Goal: Information Seeking & Learning: Learn about a topic

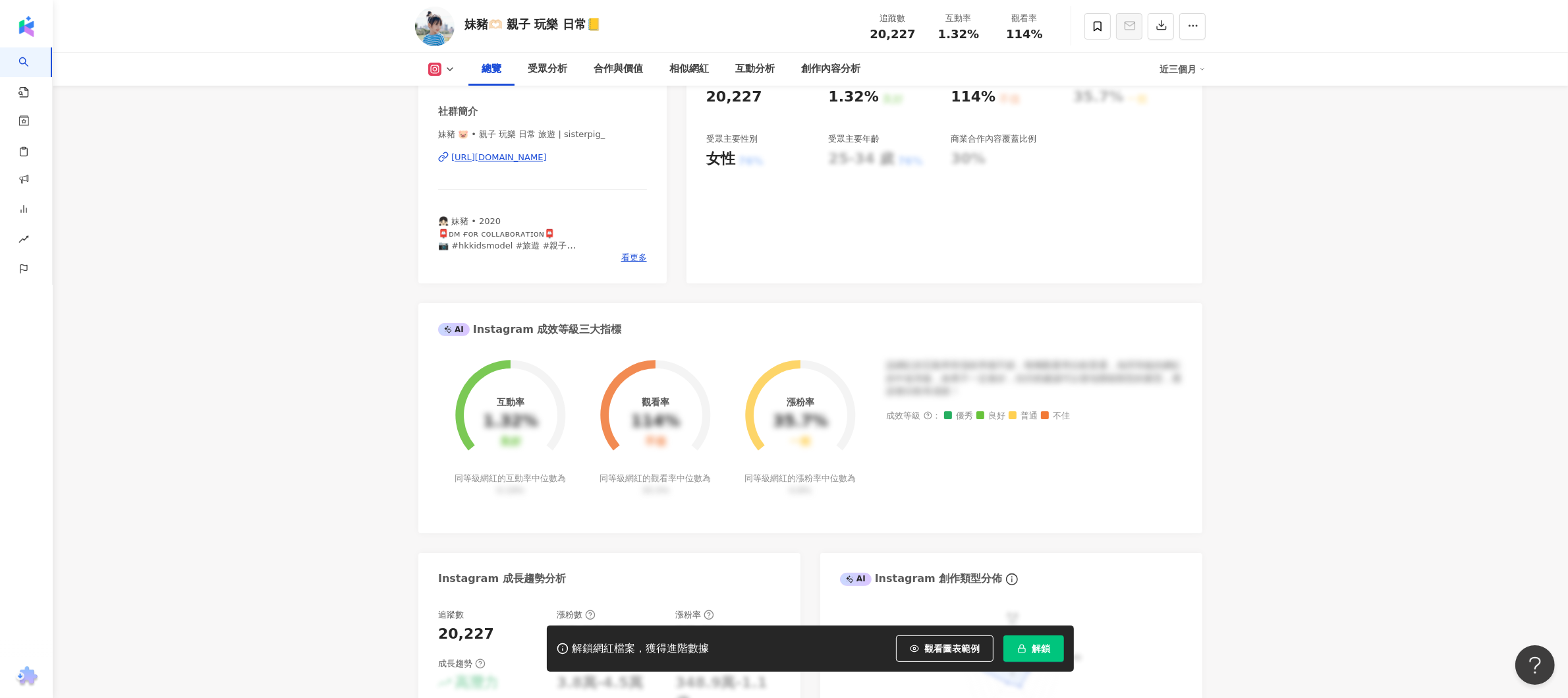
scroll to position [264, 0]
click at [490, 153] on div "https://www.instagram.com/sisterpig_/" at bounding box center [500, 157] width 96 height 12
click at [1193, 29] on icon "button" at bounding box center [1193, 26] width 12 height 12
click at [1202, 28] on button "button" at bounding box center [1192, 26] width 26 height 26
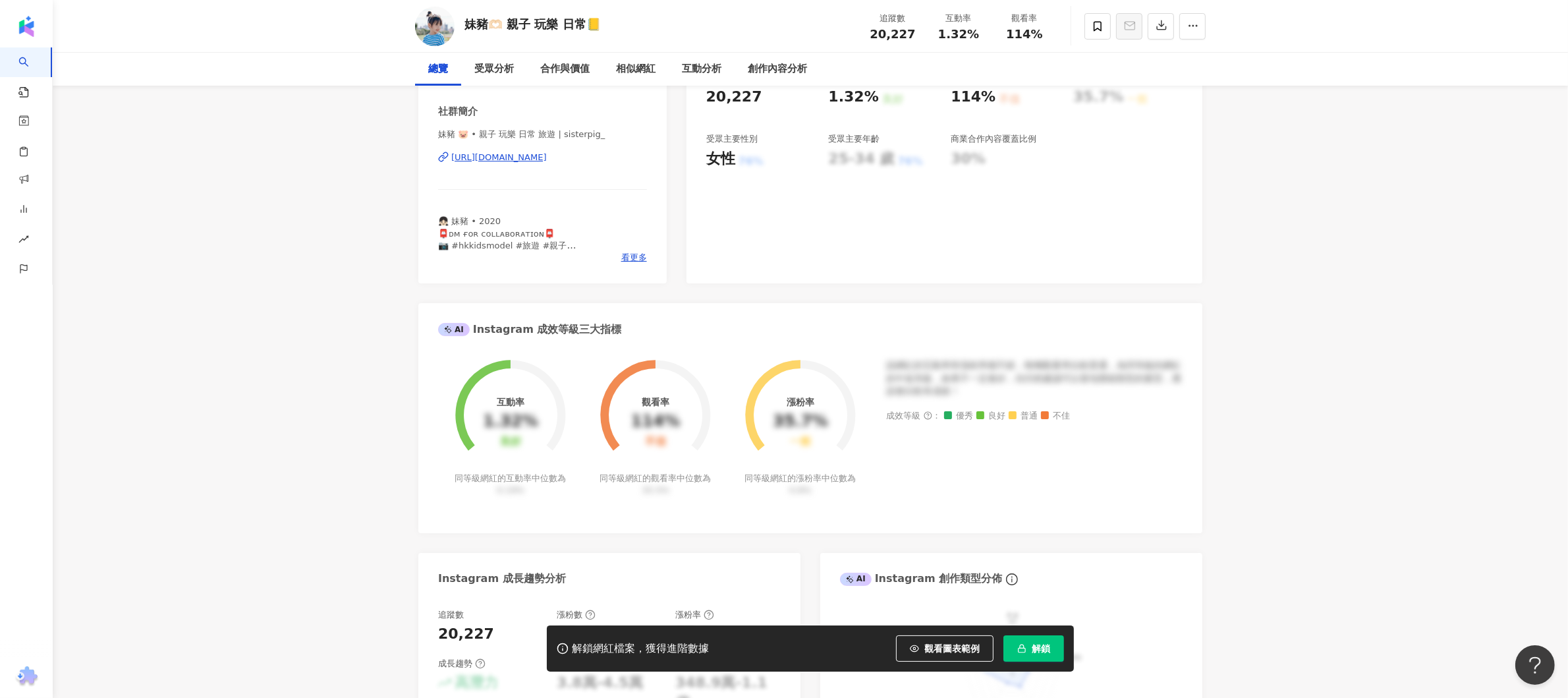
scroll to position [0, 0]
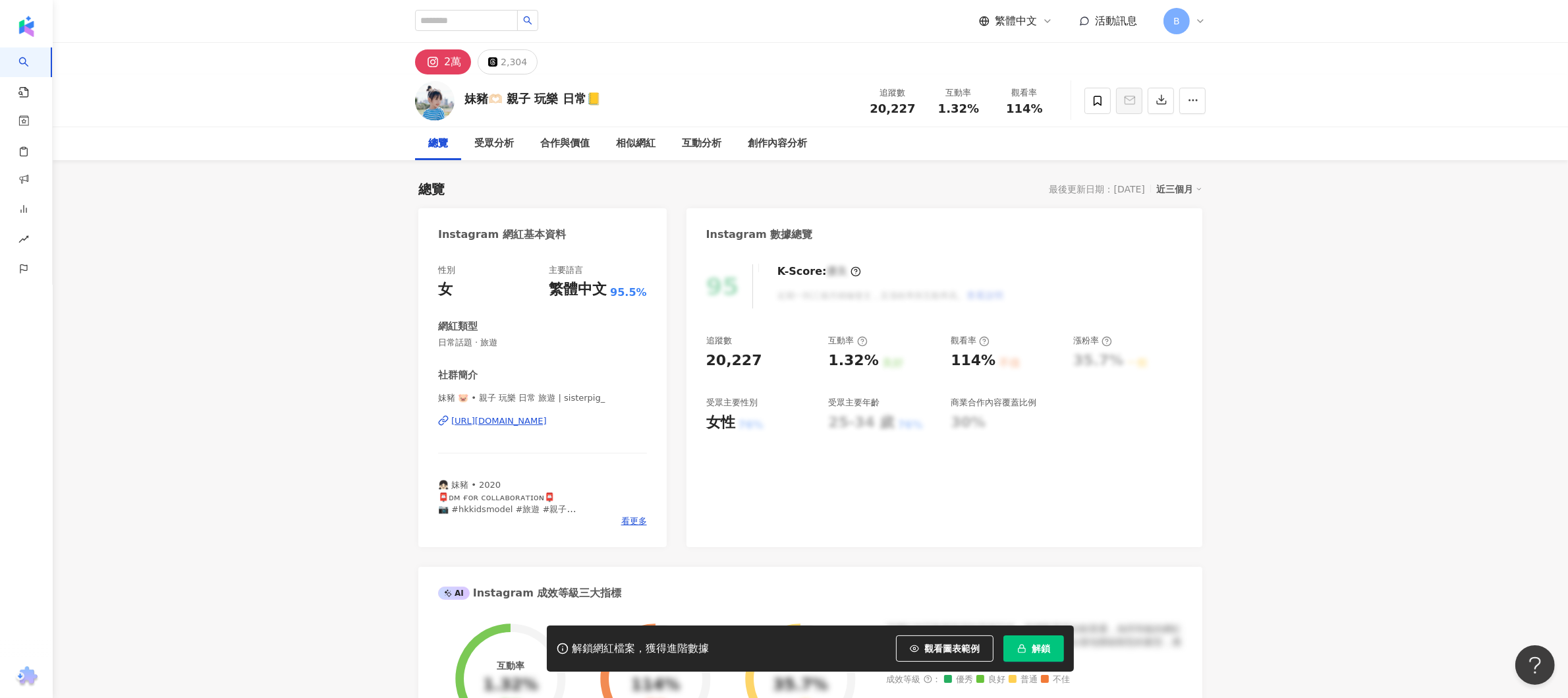
click at [1205, 117] on div at bounding box center [1145, 101] width 121 height 39
click at [1200, 103] on button "button" at bounding box center [1192, 101] width 26 height 26
click at [1103, 39] on div "繁體中文 活動訊息 B" at bounding box center [810, 21] width 791 height 42
click at [997, 169] on div "總覽 最後更新日期：2025/10/5 近三個月 Instagram 網紅基本資料 性別 女 主要語言 繁體中文 95.5% 網紅類型 日常話題 · 旅遊 社…" at bounding box center [810, 699] width 784 height 1065
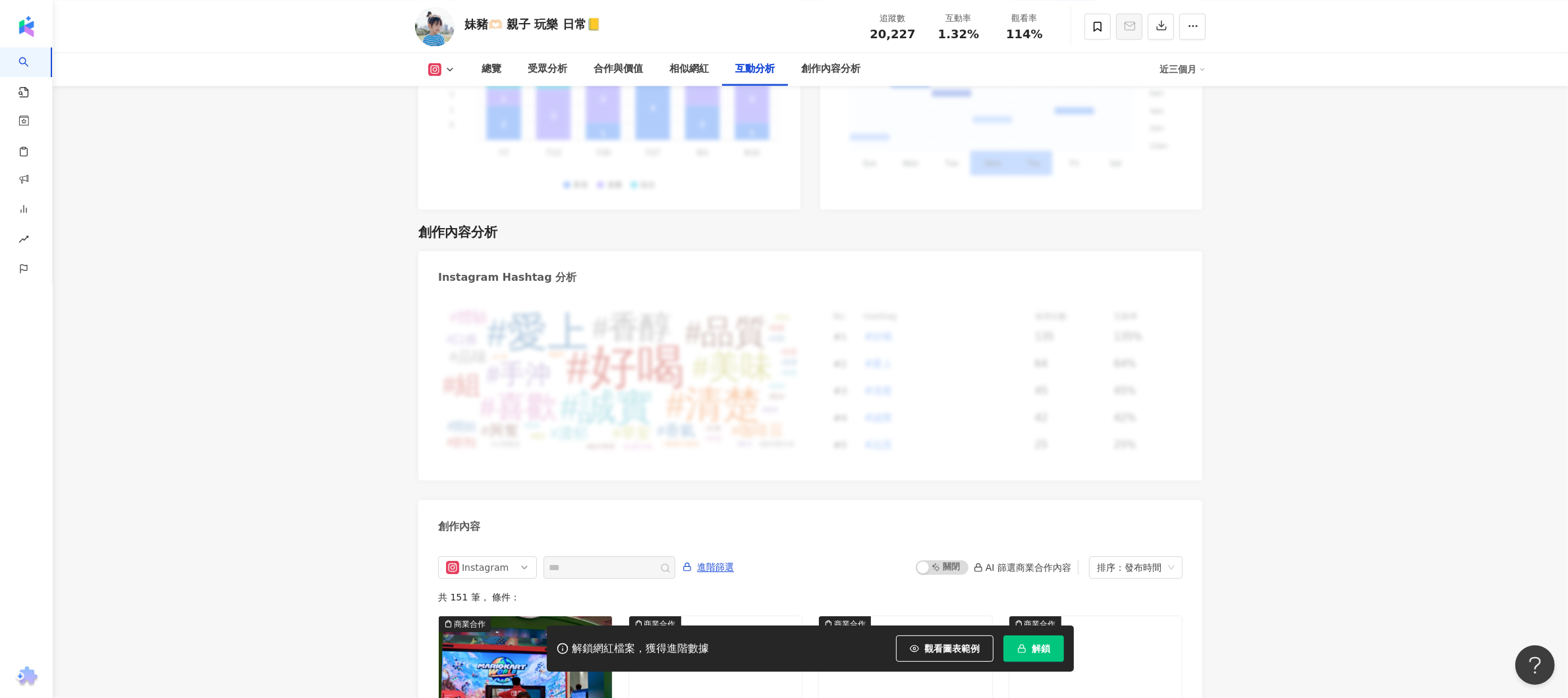
scroll to position [3972, 0]
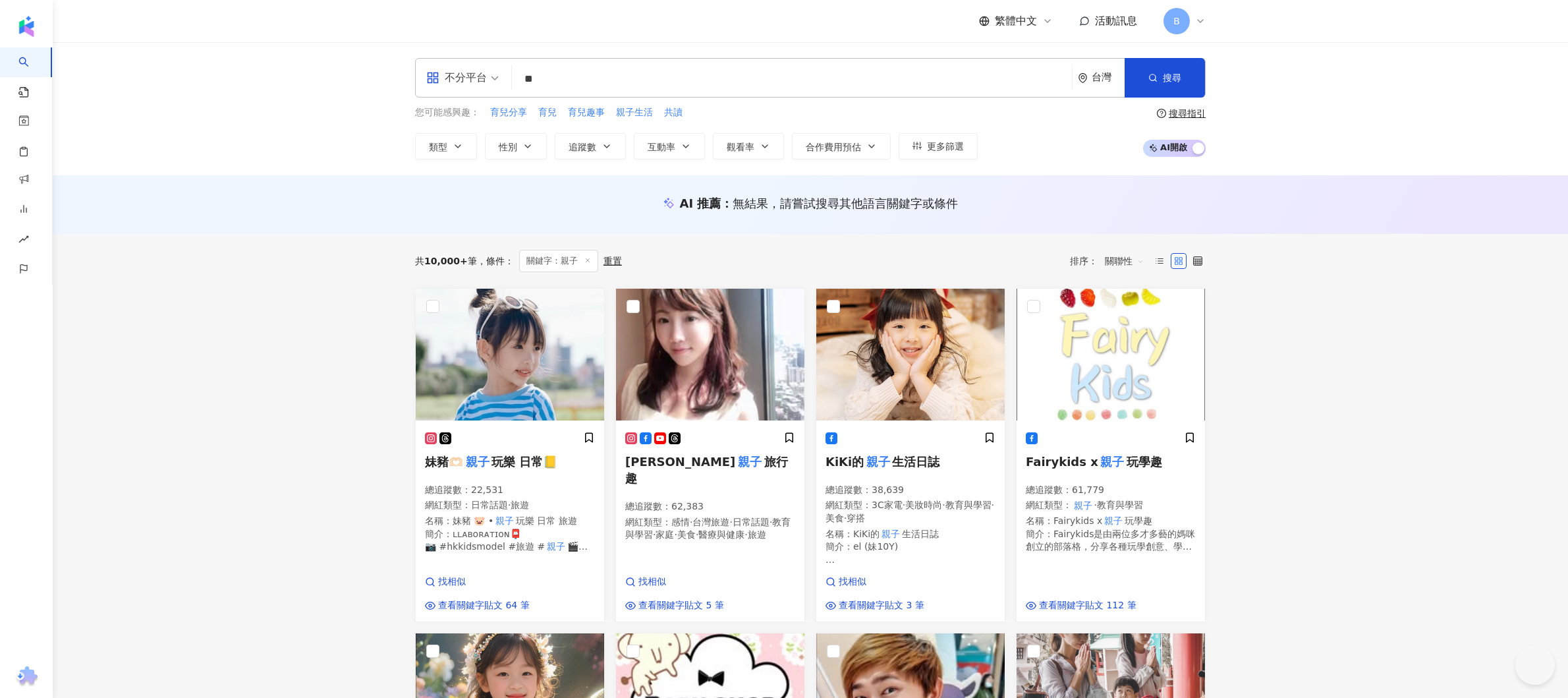
scroll to position [132, 0]
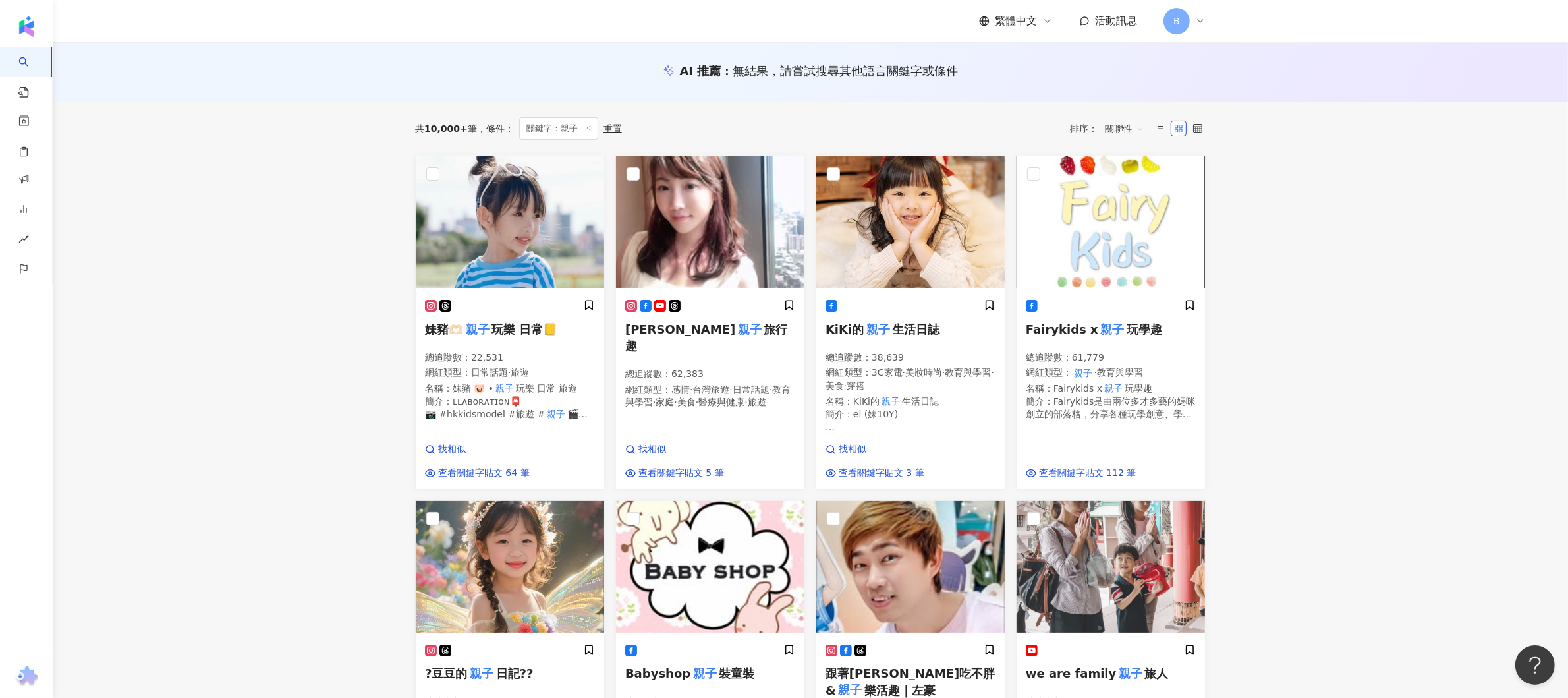
click at [685, 322] on span "旅行趣" at bounding box center [706, 337] width 163 height 30
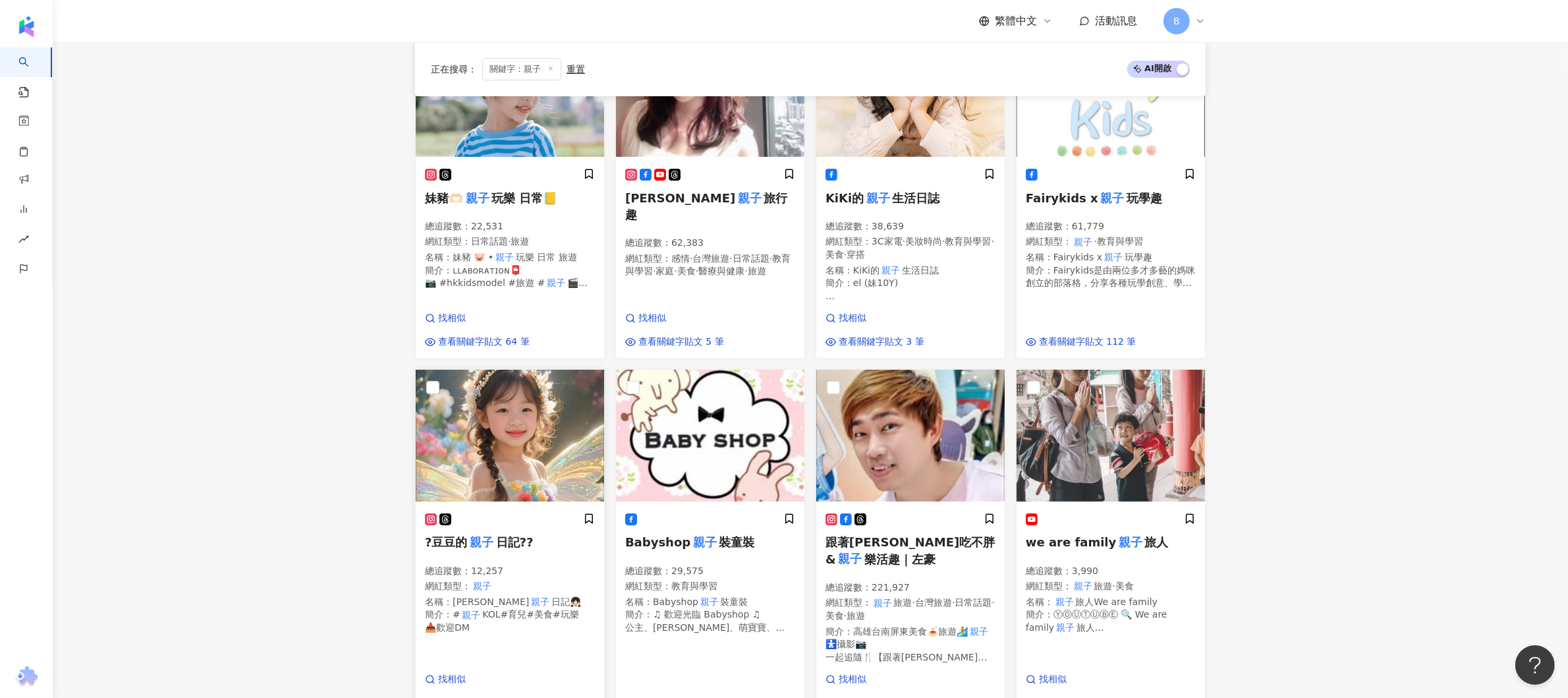
click at [494, 537] on mark "親子" at bounding box center [481, 543] width 28 height 19
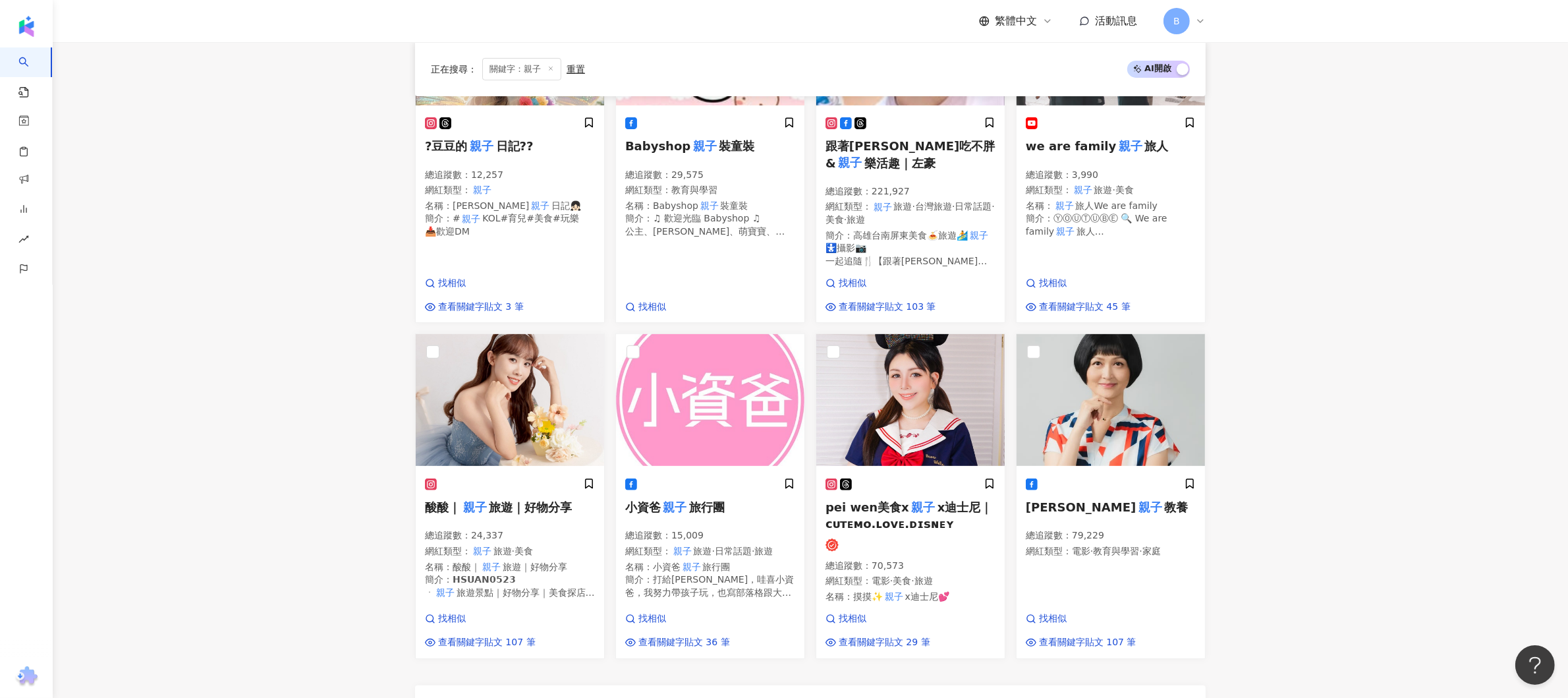
scroll to position [1055, 0]
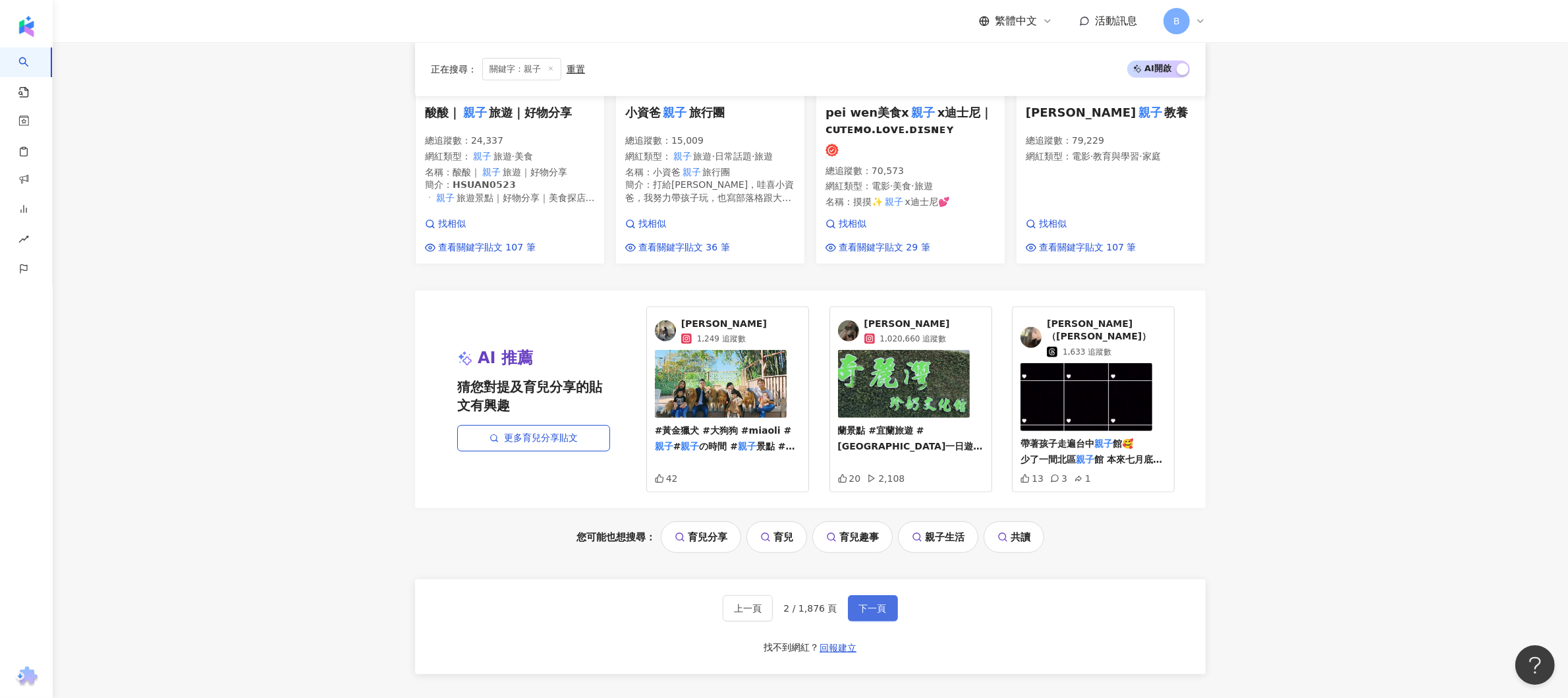
click at [870, 599] on button "下一頁" at bounding box center [873, 608] width 50 height 26
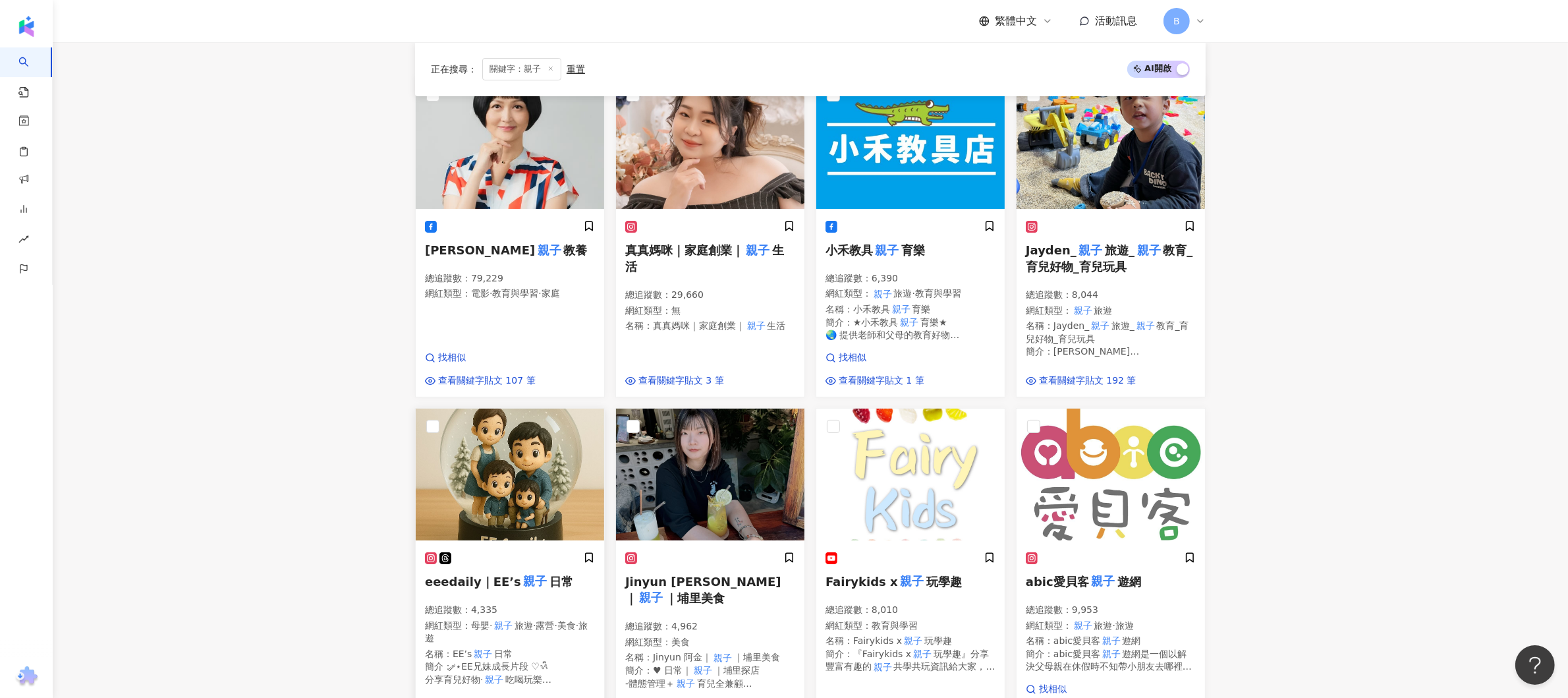
scroll to position [344, 0]
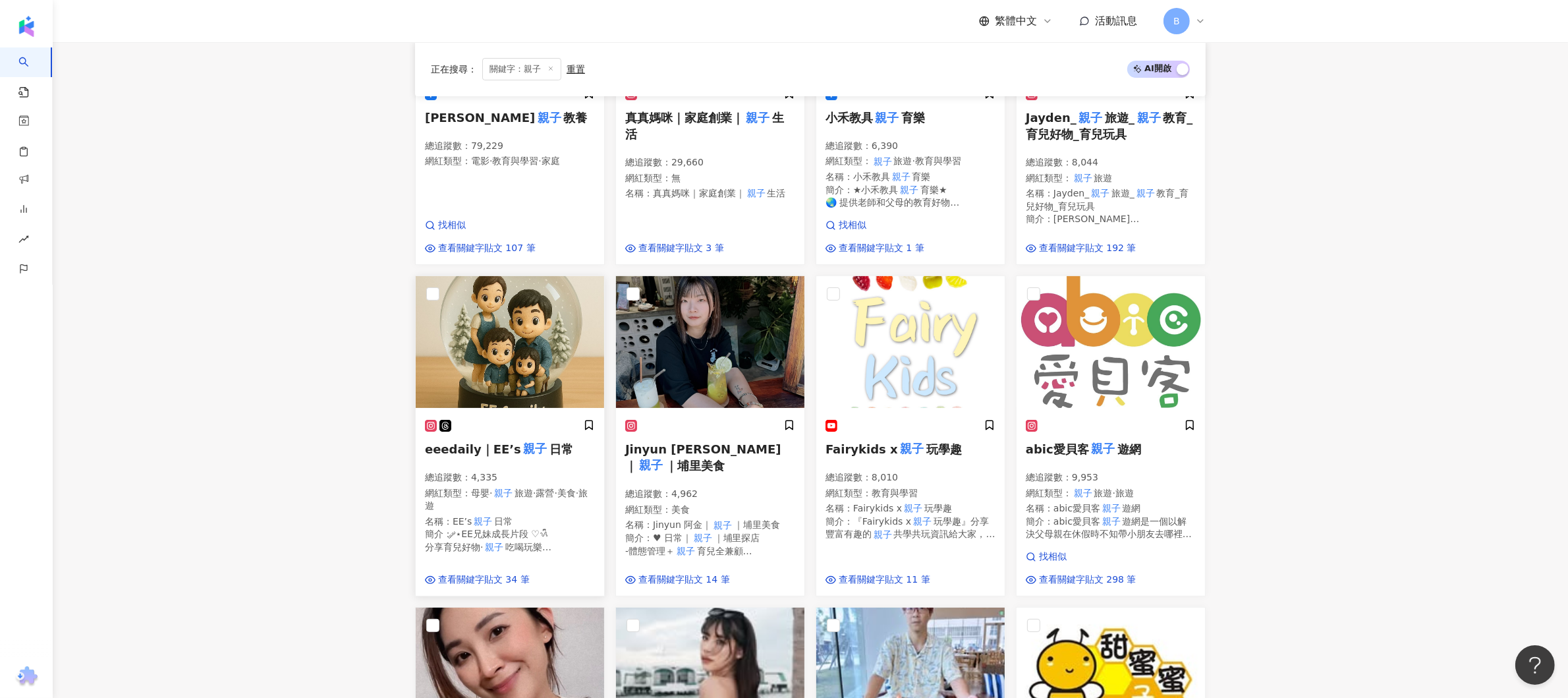
click at [517, 449] on span "eeedaily｜EE’s" at bounding box center [473, 449] width 97 height 14
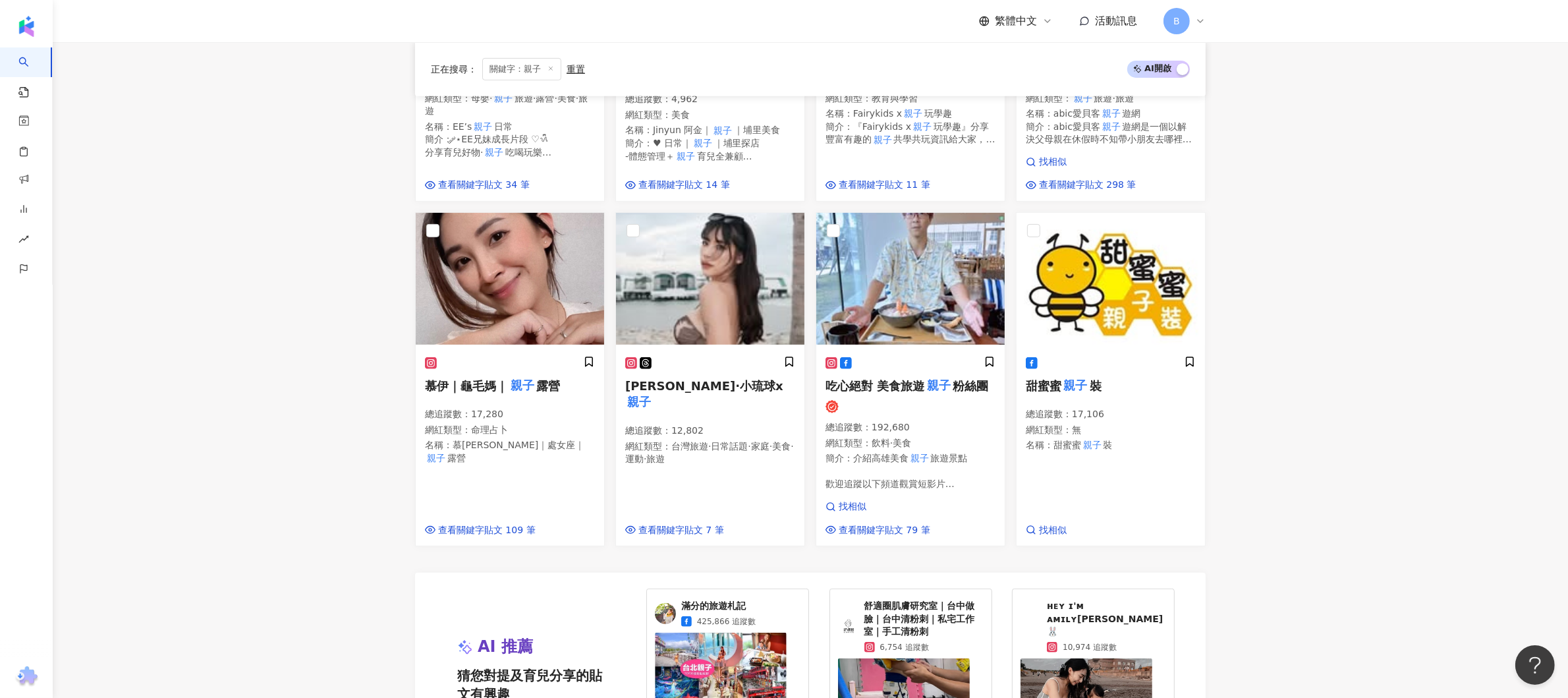
scroll to position [1003, 0]
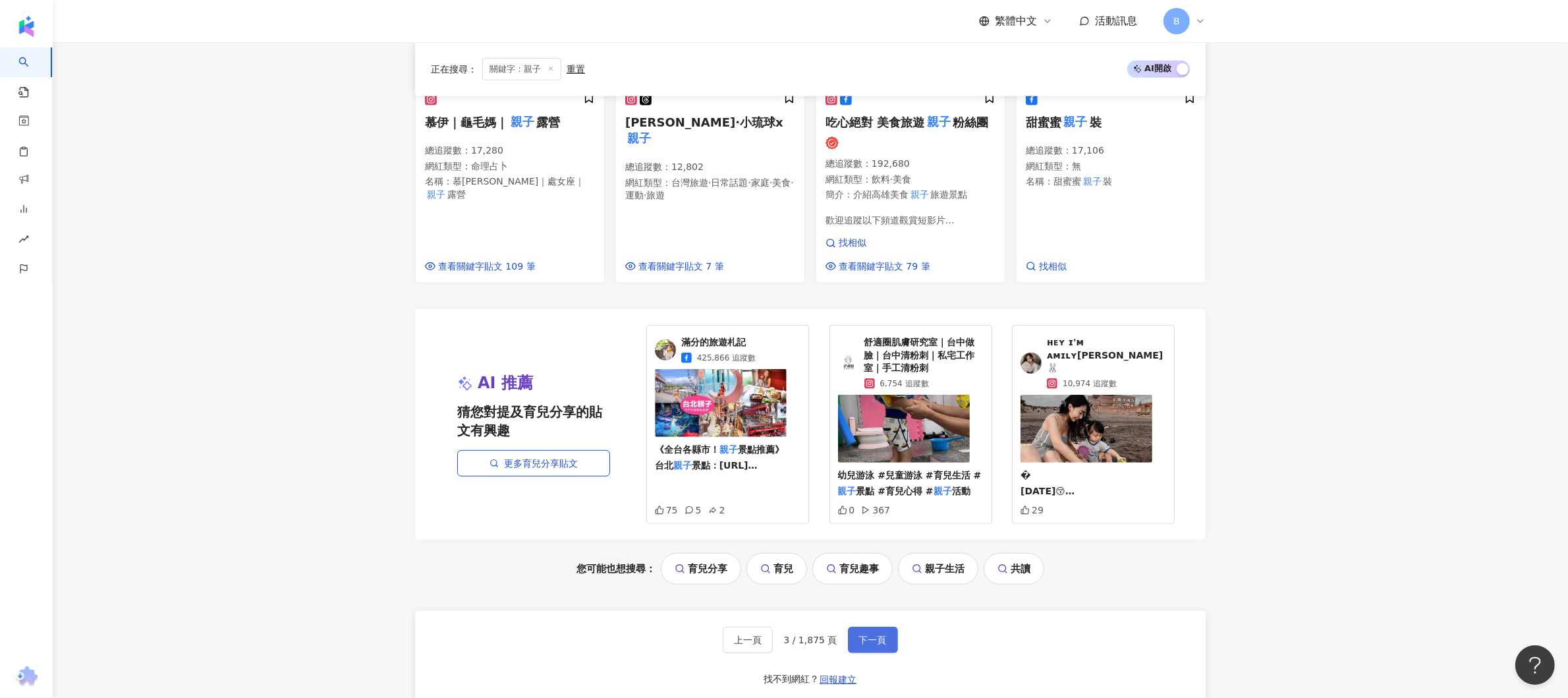
click at [885, 632] on button "下一頁" at bounding box center [873, 640] width 50 height 26
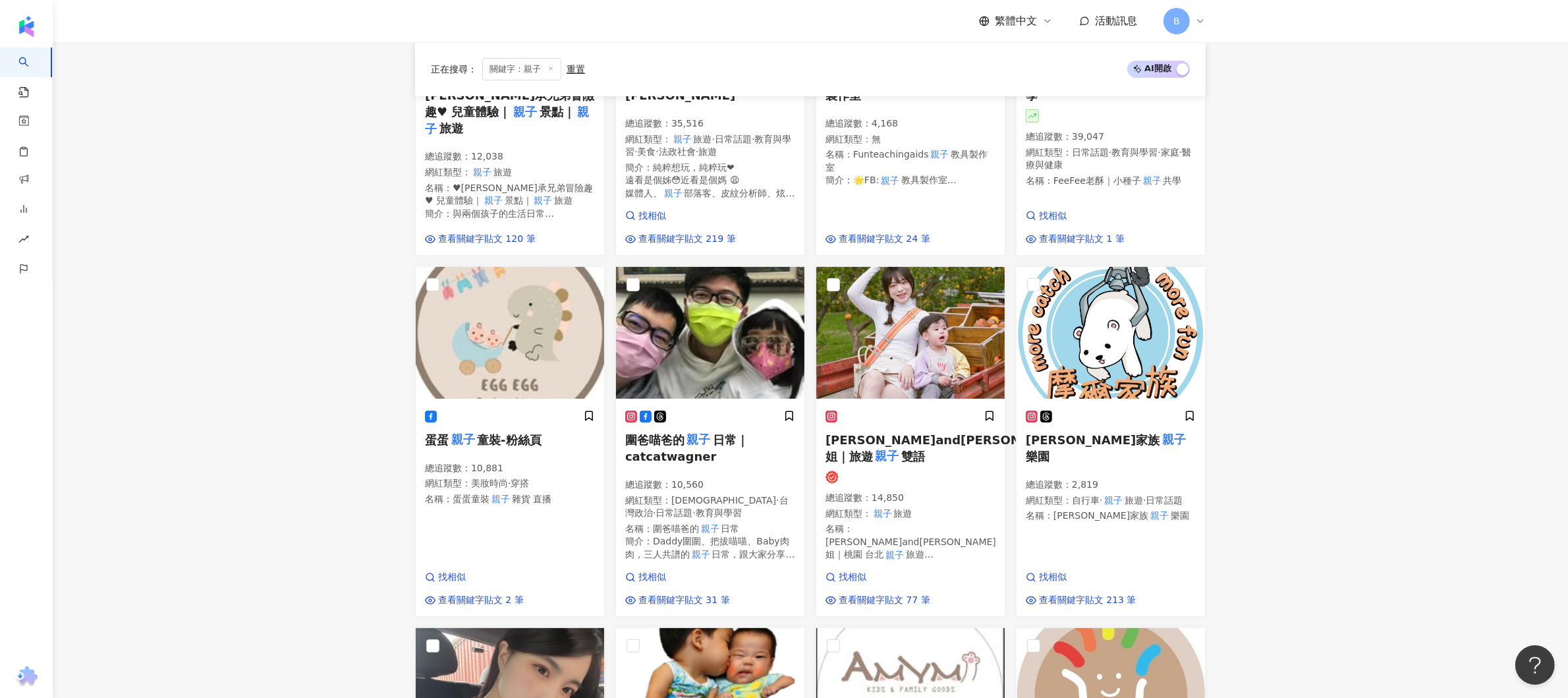
scroll to position [120, 0]
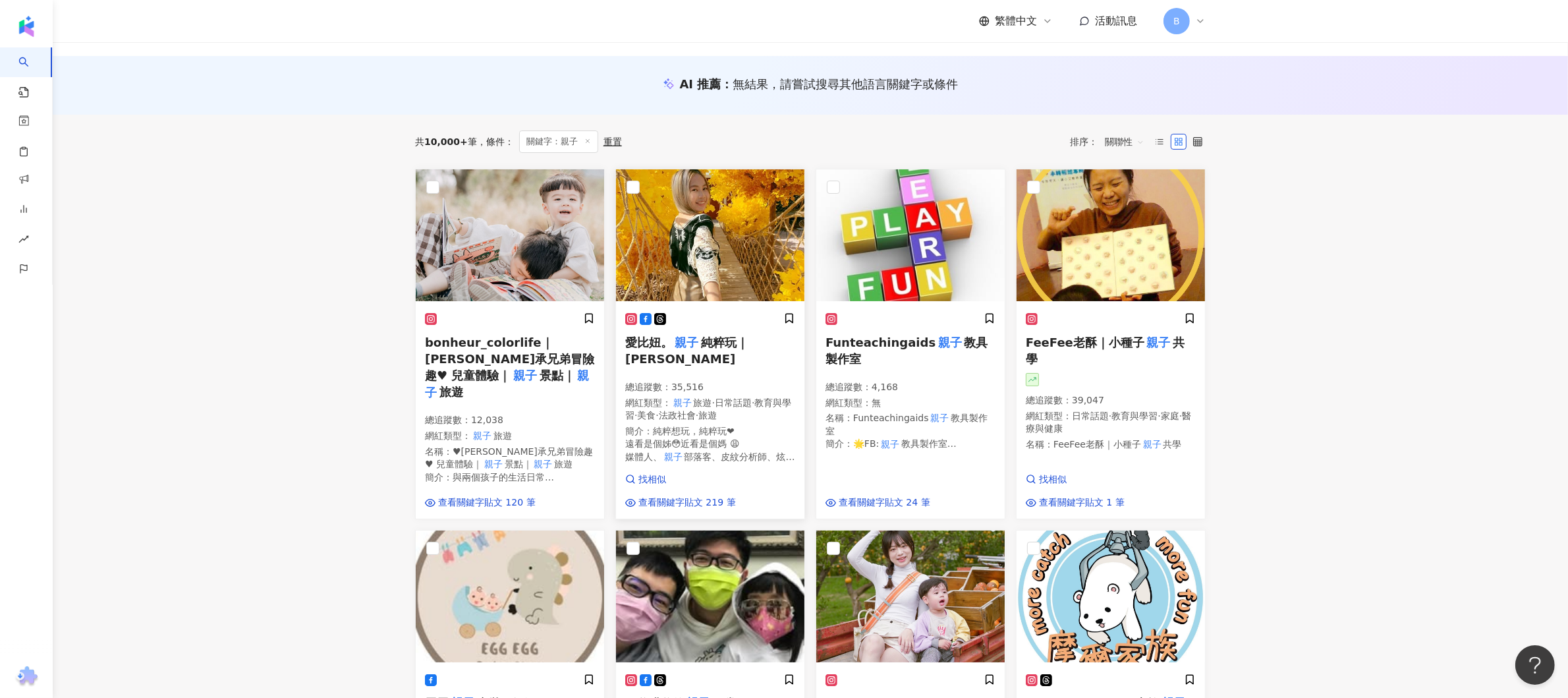
click at [736, 328] on div "愛比妞。 親子 純粹玩｜Abbie Tam 總追蹤數 ： 35,516 網紅類型 ： 親子 旅遊 · 日常話題 · 教育與學習 · 美食 · 法政社會 · 旅…" at bounding box center [710, 393] width 170 height 161
click at [522, 355] on span "bonheur_colorlife｜侑承兄弟冒險趣♥ 兒童體驗｜" at bounding box center [510, 359] width 169 height 47
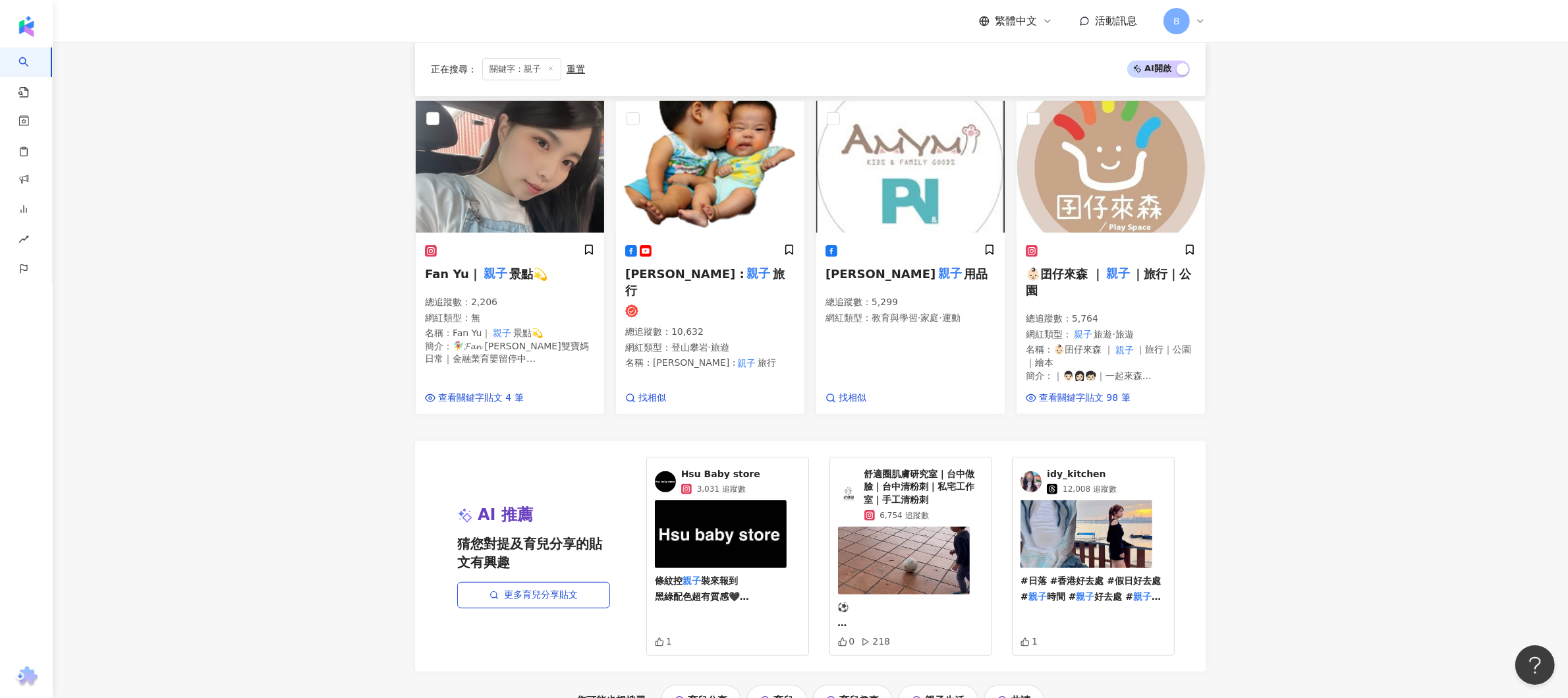
scroll to position [1174, 0]
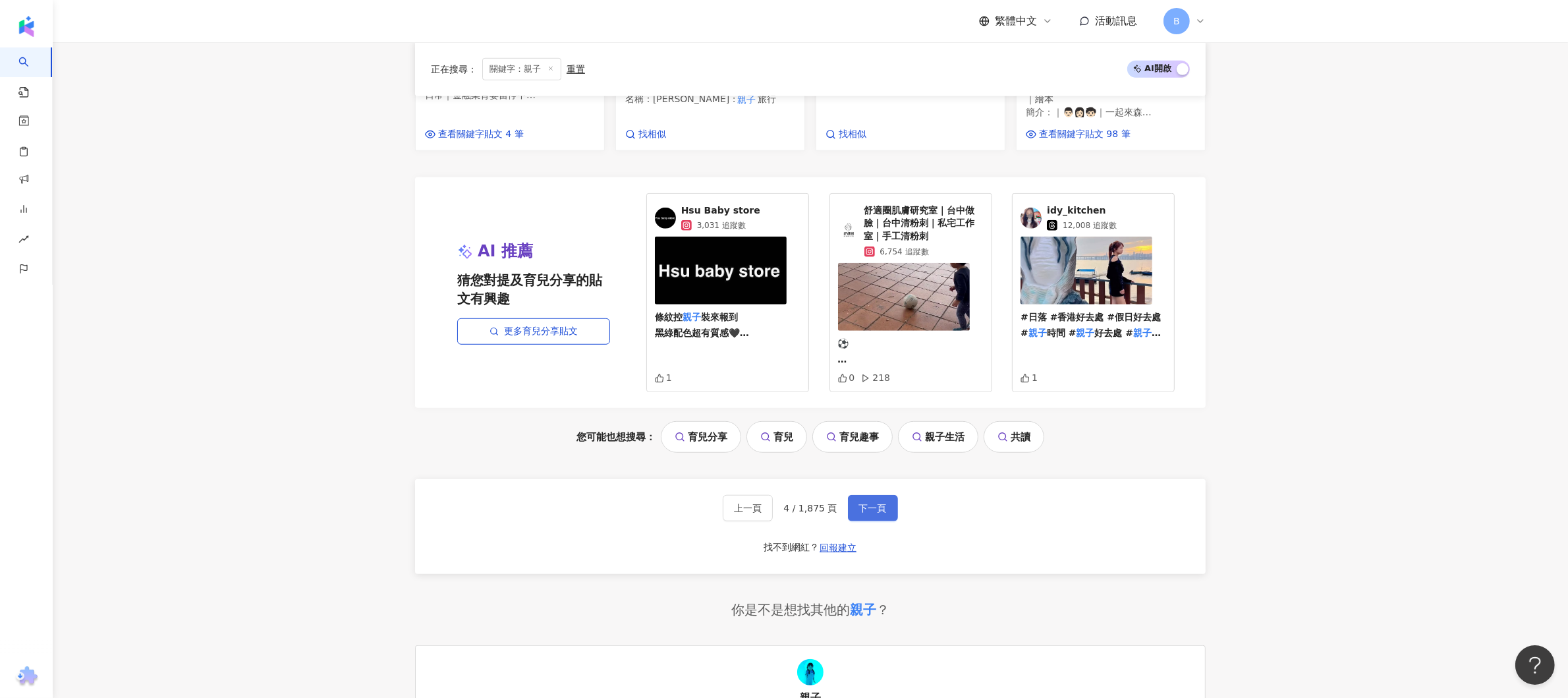
click at [876, 513] on button "下一頁" at bounding box center [873, 507] width 50 height 26
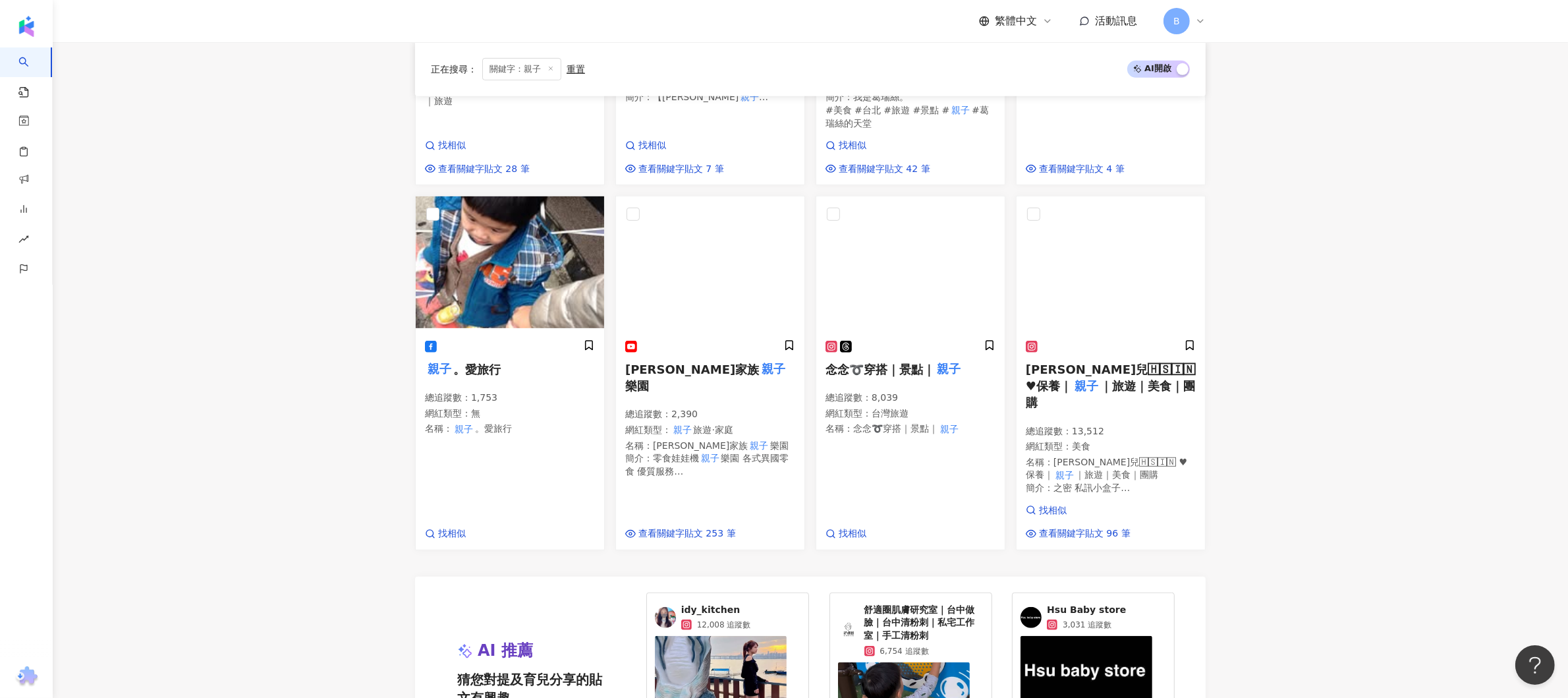
scroll to position [700, 0]
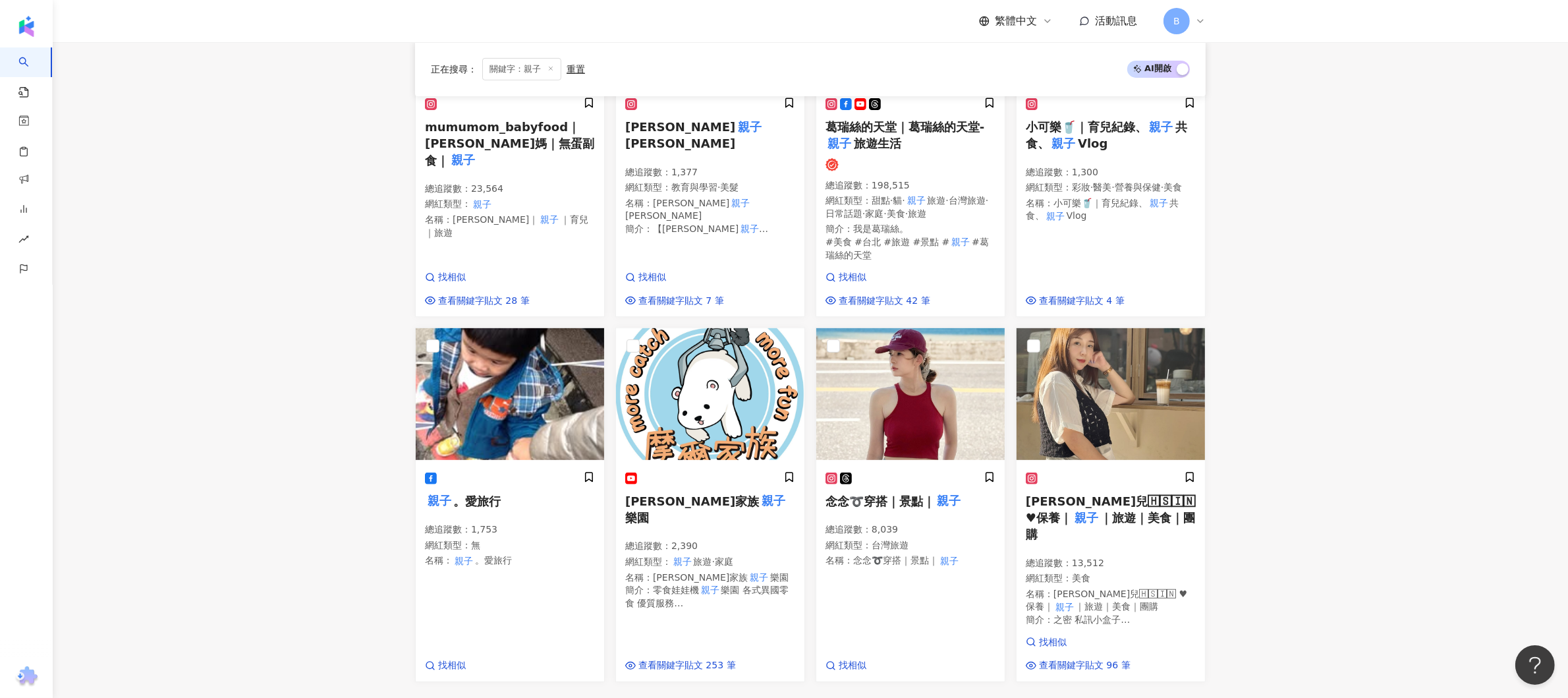
click at [876, 508] on span "念念➰穿搭｜景點｜" at bounding box center [881, 502] width 109 height 14
click at [243, 399] on main "不分平台 ** 台灣 搜尋 customizedTag 網紅類型 家庭 / 親子 旅遊 / 親子 旅遊 搜尋名稱、敘述、貼文含有關鍵字 “ 親子 ” 的網紅 …" at bounding box center [810, 322] width 1516 height 1959
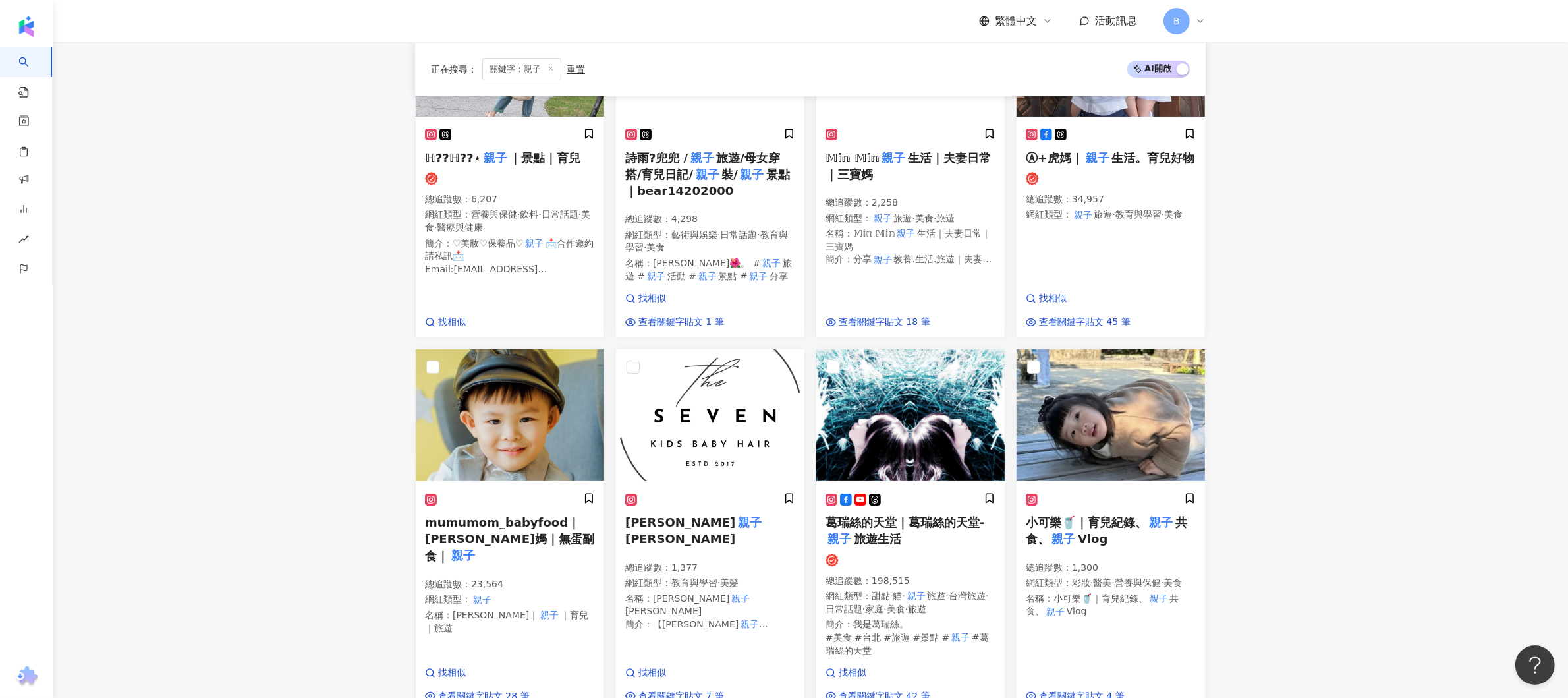
scroll to position [40, 0]
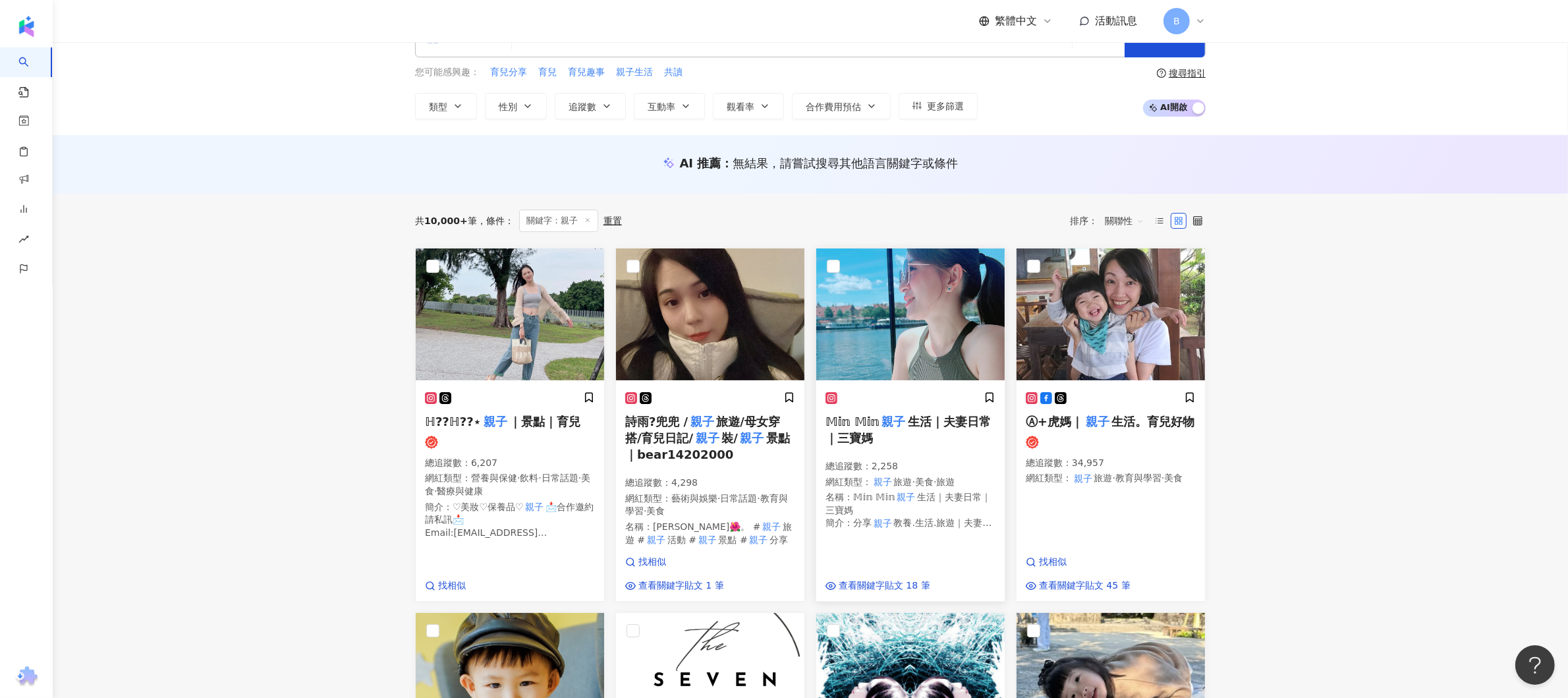
click at [888, 414] on mark "親子" at bounding box center [893, 421] width 28 height 19
click at [471, 419] on span "ℍ??ℍ??⋆" at bounding box center [453, 421] width 56 height 14
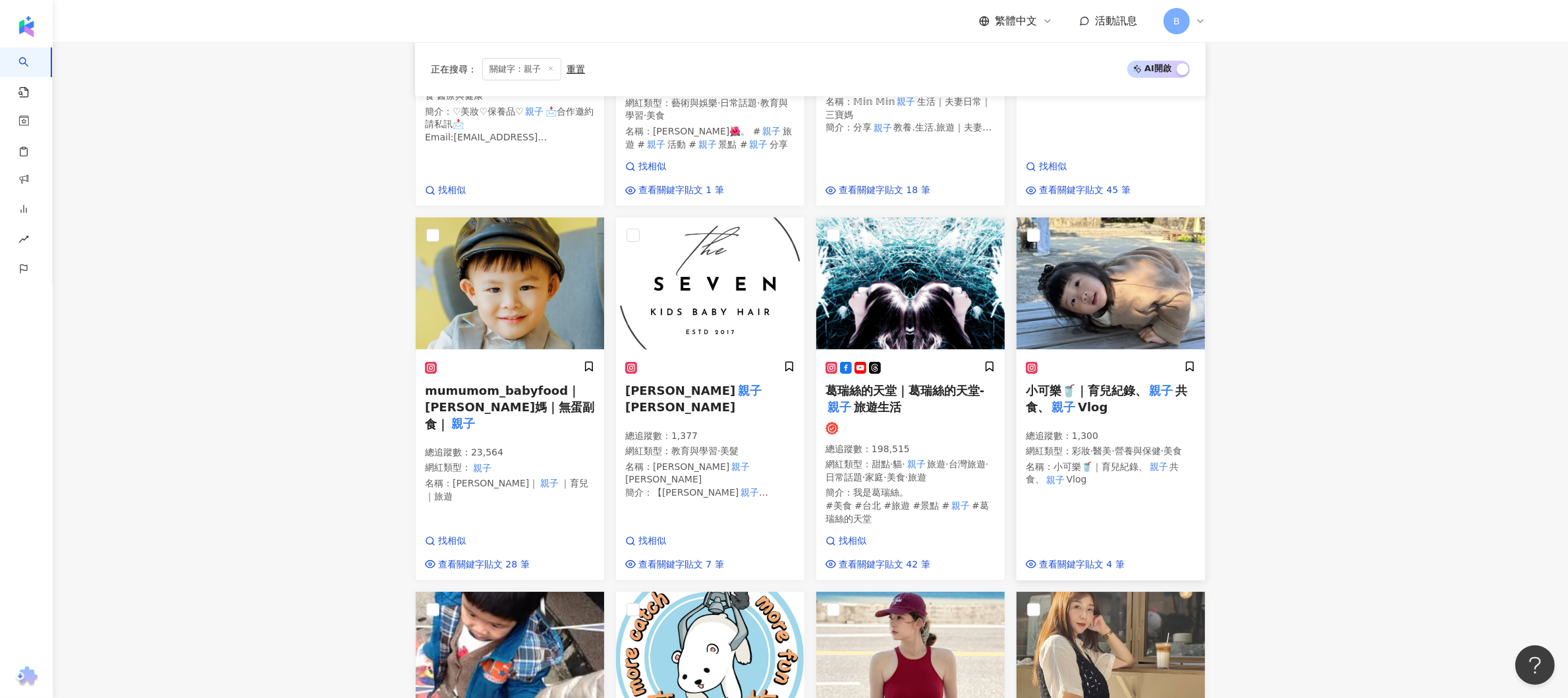
click at [1078, 388] on span "小可樂🥤｜育兒紀錄、" at bounding box center [1086, 390] width 121 height 14
click at [249, 308] on main "不分平台 ** 台灣 搜尋 customizedTag 網紅類型 家庭 / 親子 旅遊 / 親子 旅遊 搜尋名稱、敘述、貼文含有關鍵字 “ 親子 ” 的網紅 …" at bounding box center [810, 585] width 1516 height 1959
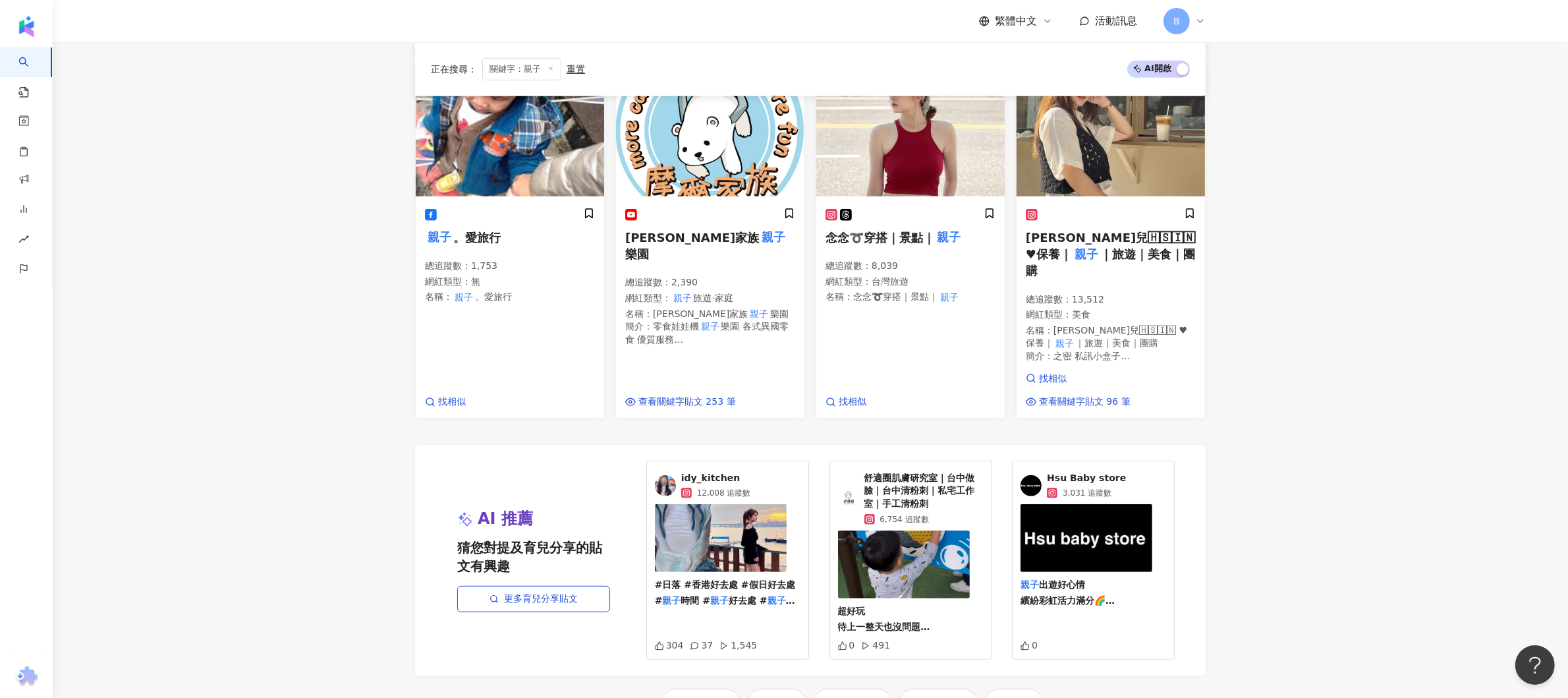
scroll to position [1358, 0]
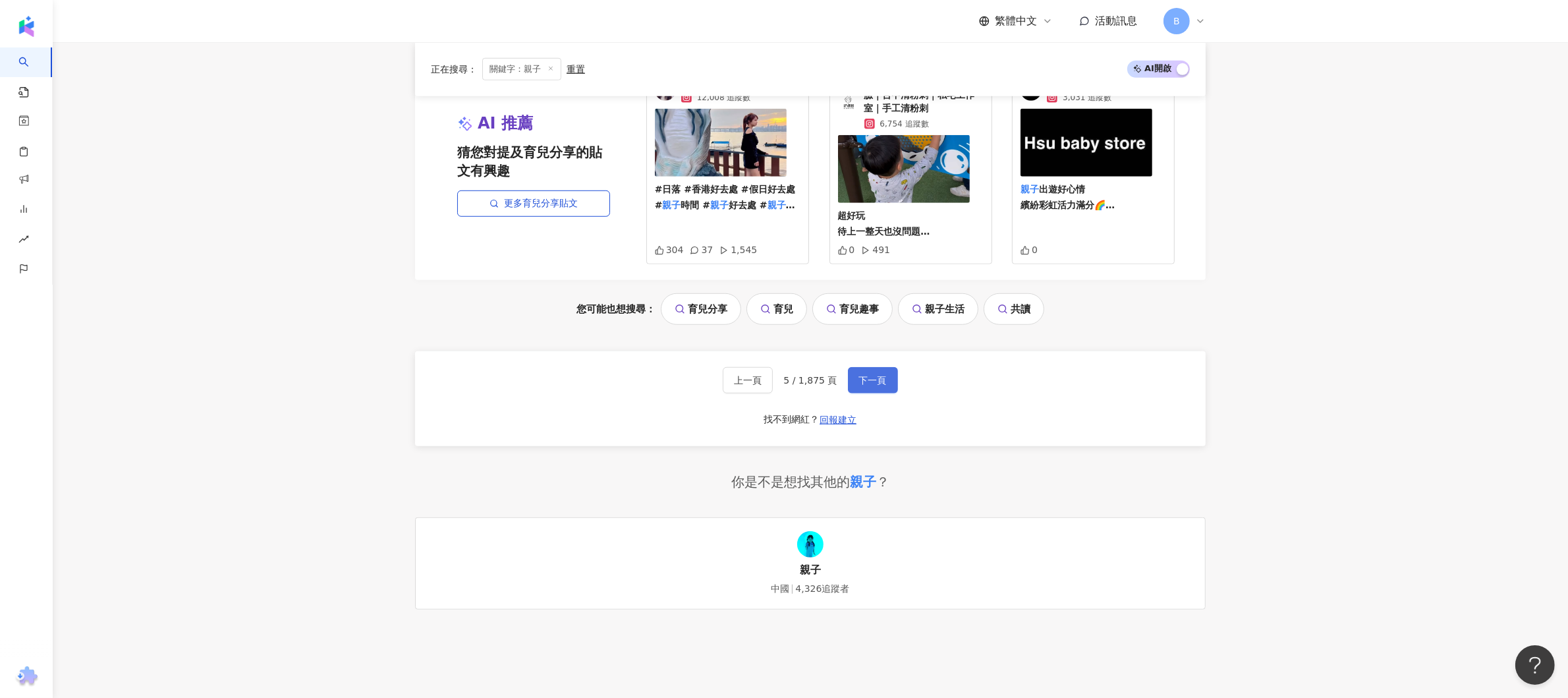
click at [863, 375] on span "下一頁" at bounding box center [873, 380] width 27 height 10
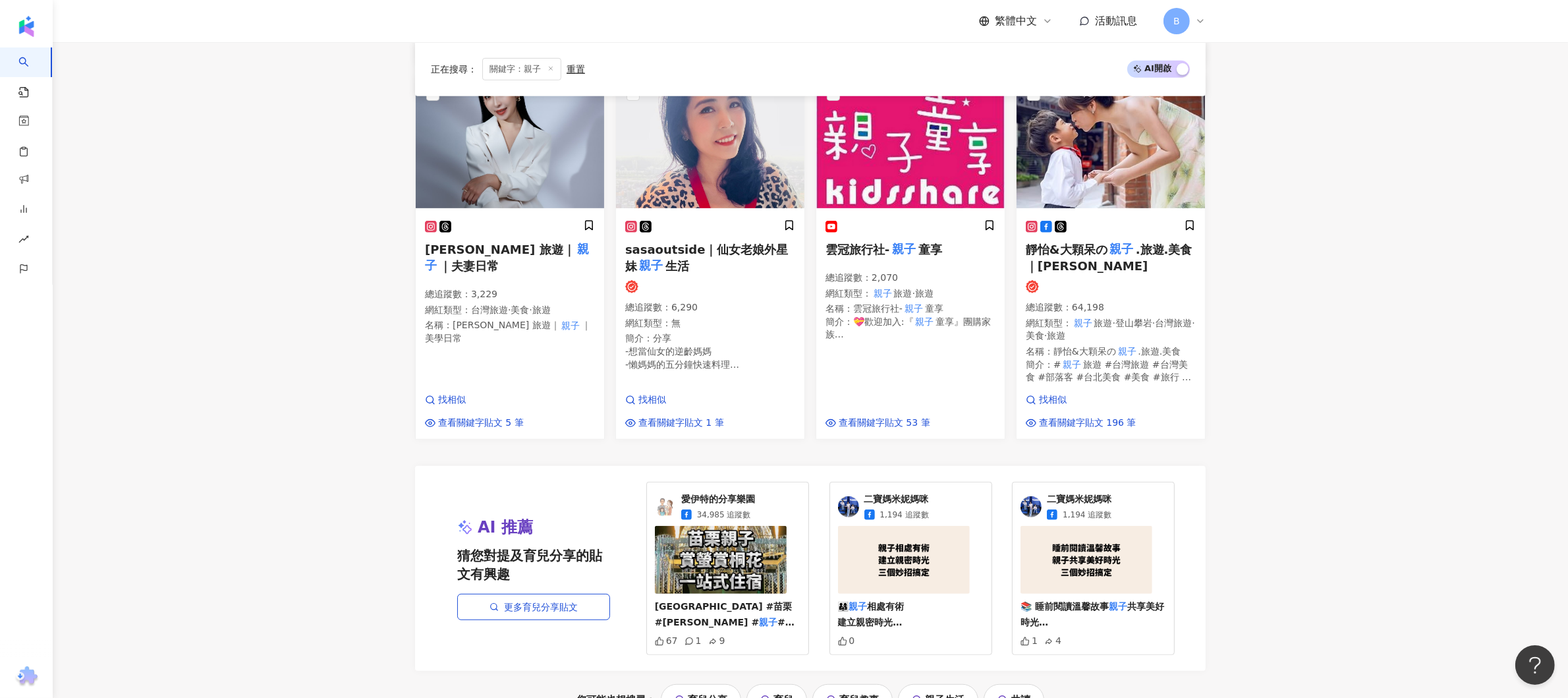
scroll to position [815, 0]
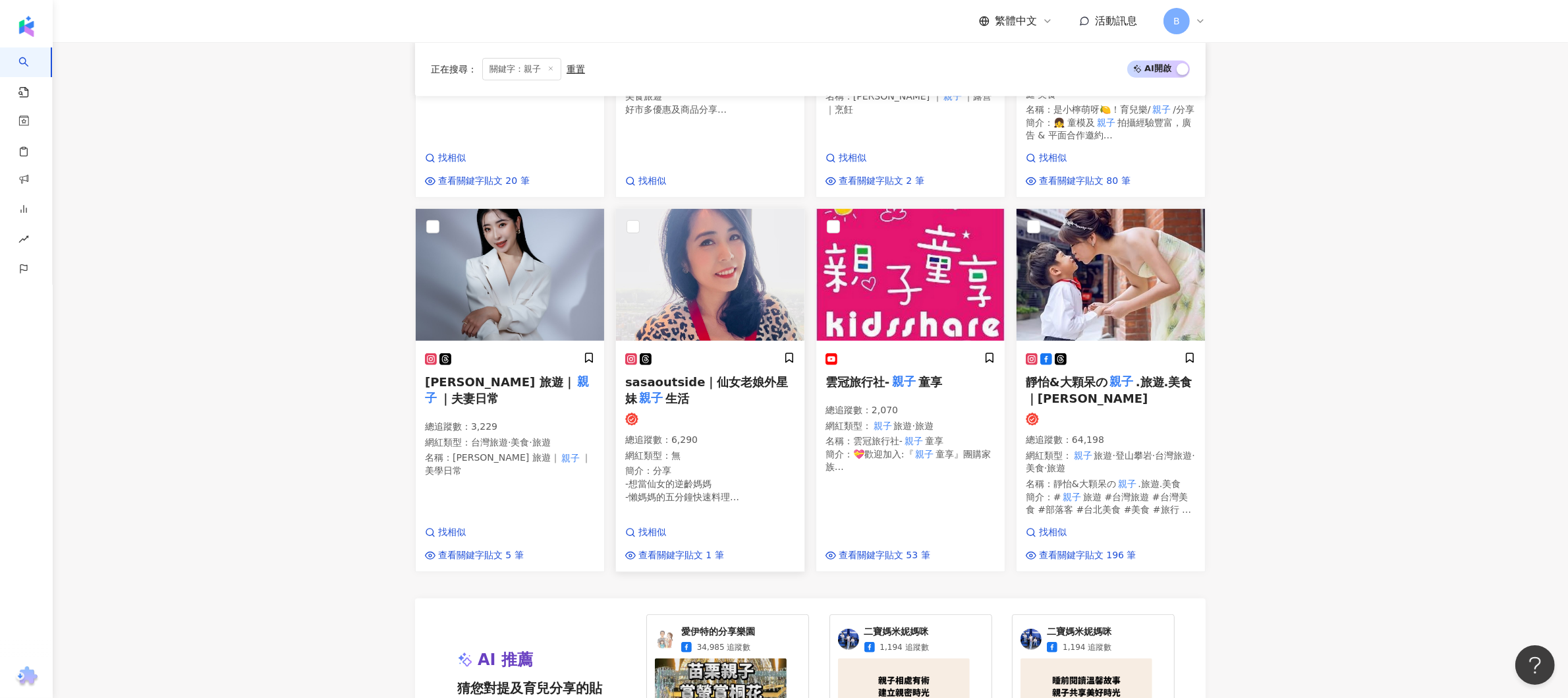
click at [740, 375] on span "sasaoutside｜仙女老娘外星妹" at bounding box center [706, 390] width 163 height 30
click at [544, 377] on mark "親子" at bounding box center [507, 390] width 164 height 35
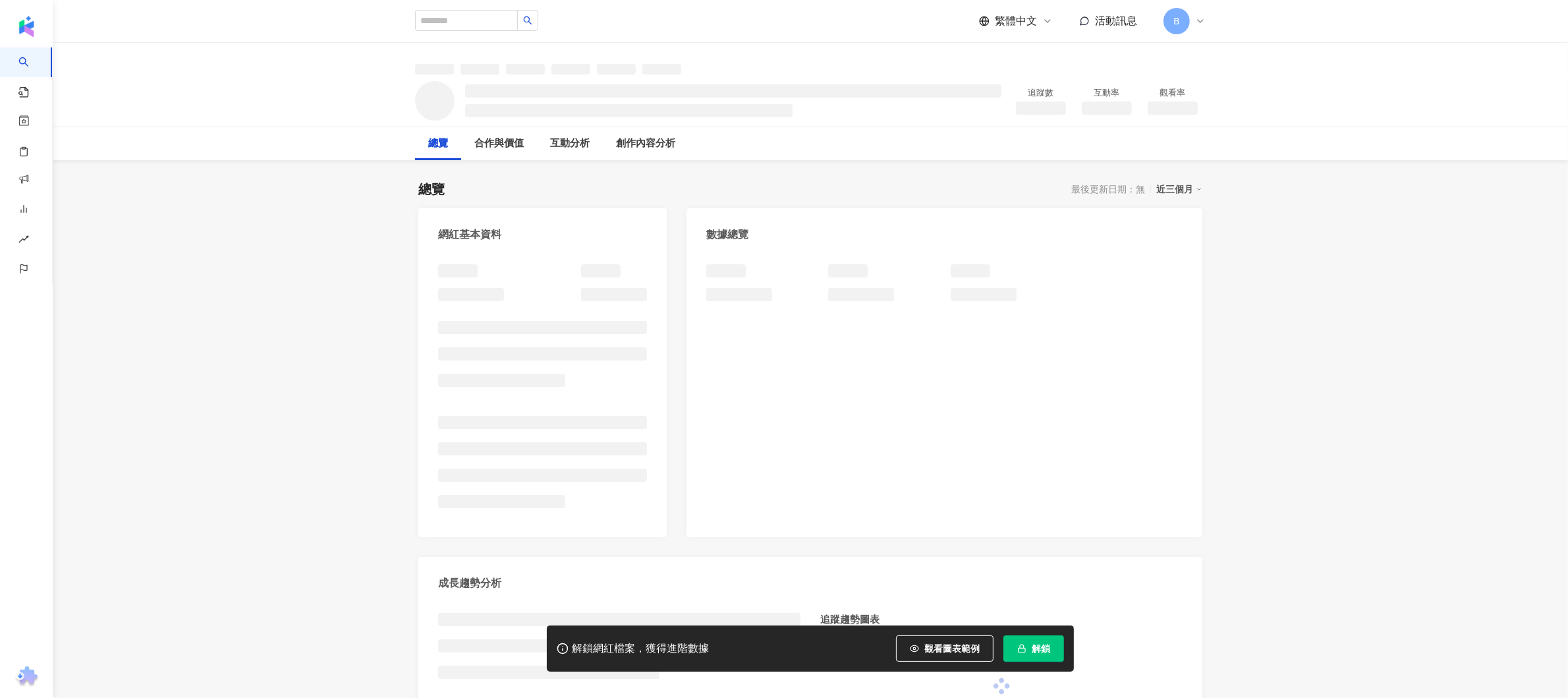
click at [565, 308] on div at bounding box center [542, 390] width 209 height 253
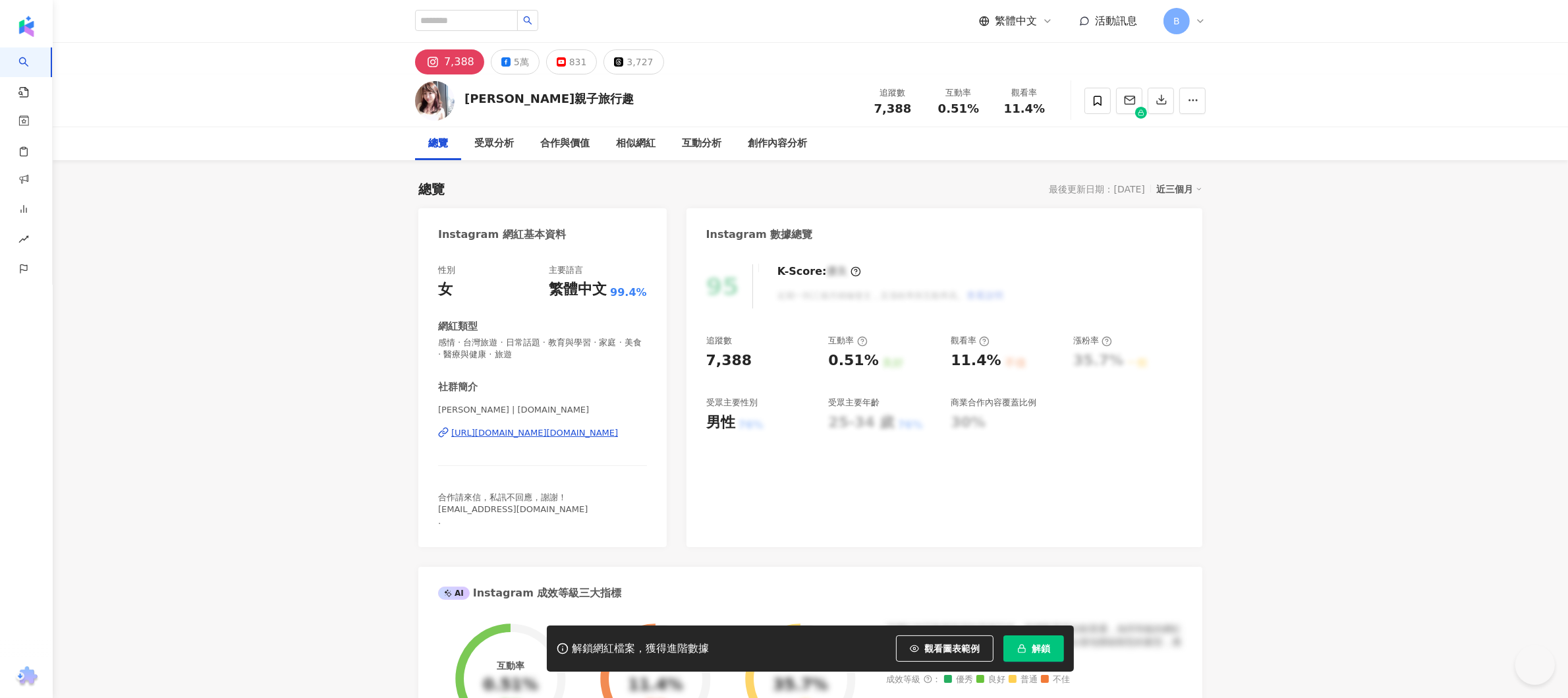
click at [568, 427] on div "https://www.instagram.com/sophiee.tw/" at bounding box center [535, 433] width 167 height 12
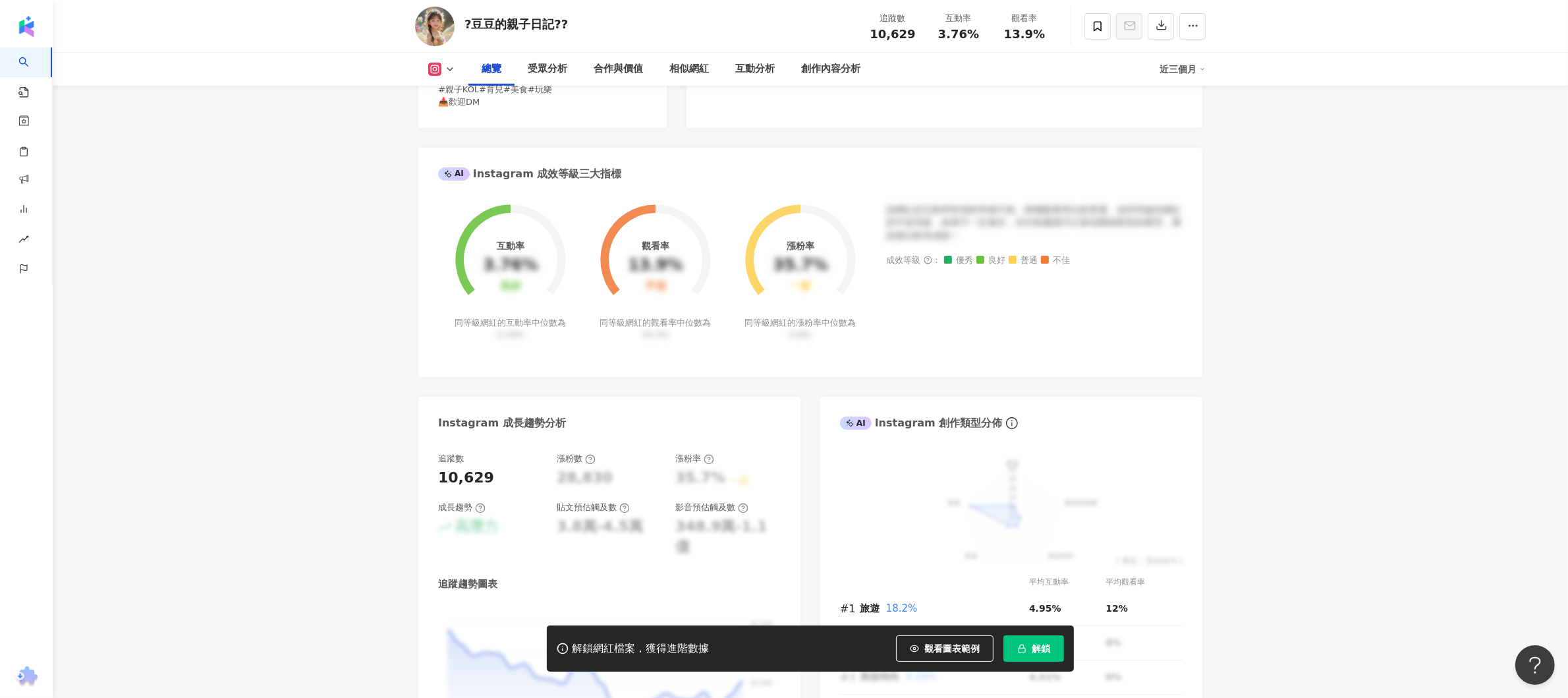
scroll to position [264, 0]
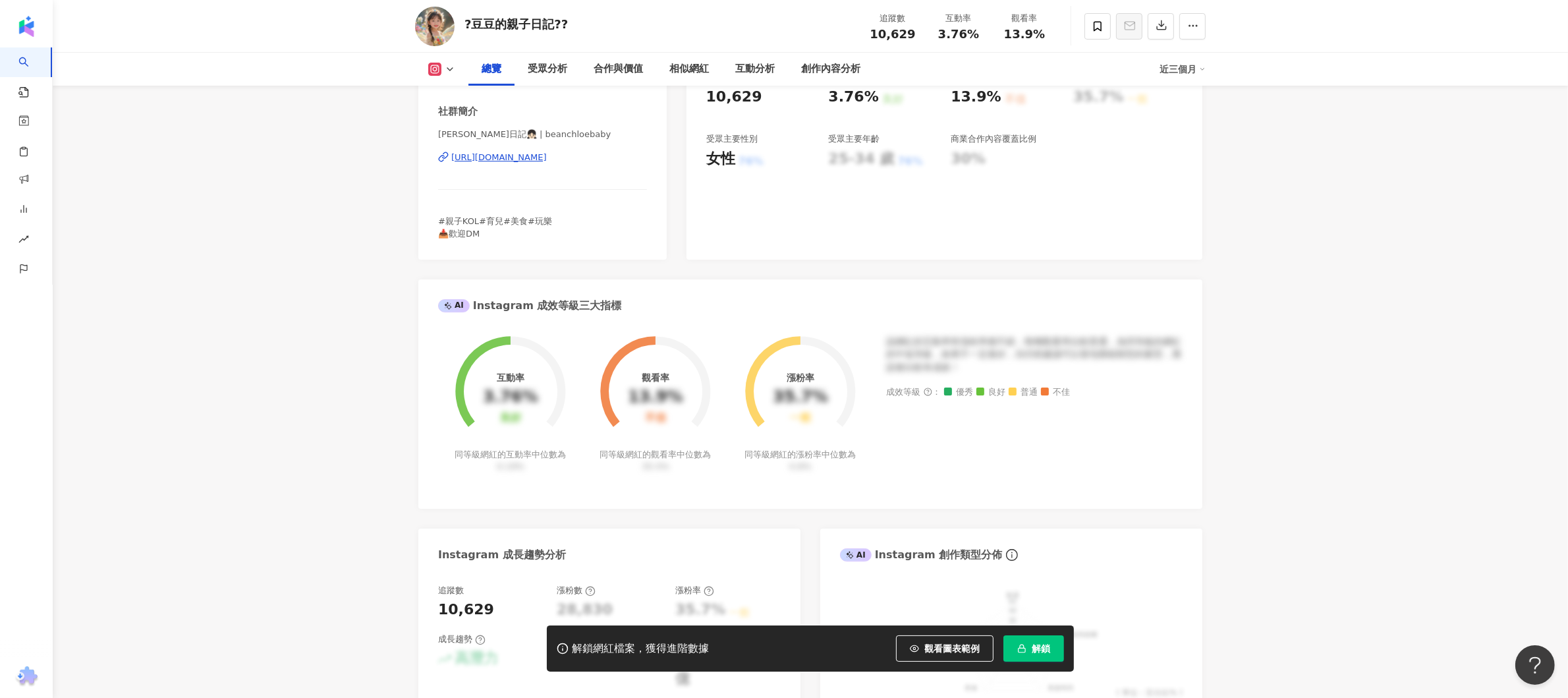
click at [583, 146] on div "Chloe 親子日記👧🏻 | beanchloebaby https://www.instagram.com/beanchloebaby/" at bounding box center [542, 167] width 209 height 77
click at [547, 154] on div "https://www.instagram.com/beanchloebaby/" at bounding box center [500, 157] width 96 height 12
click at [544, 153] on div "https://www.instagram.com/beanchloebaby/" at bounding box center [500, 157] width 96 height 12
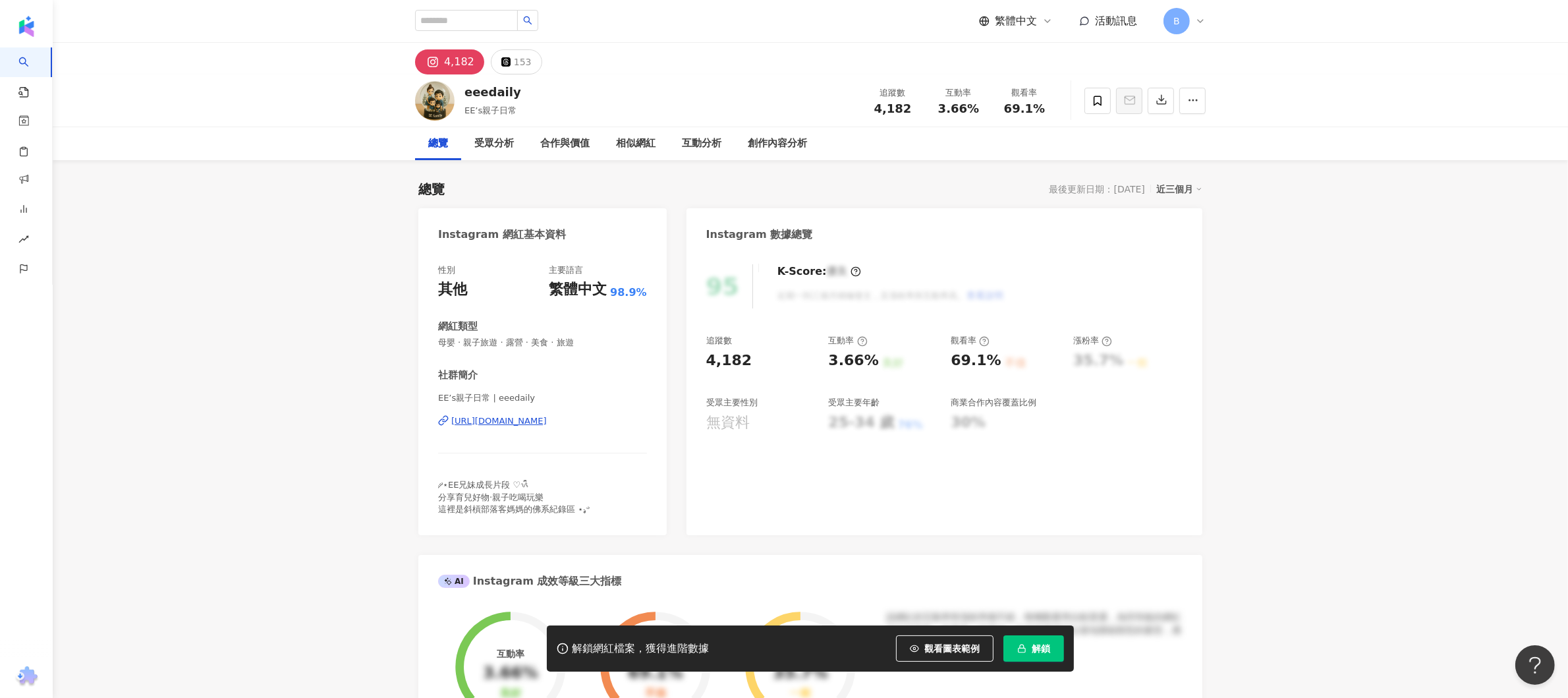
scroll to position [527, 0]
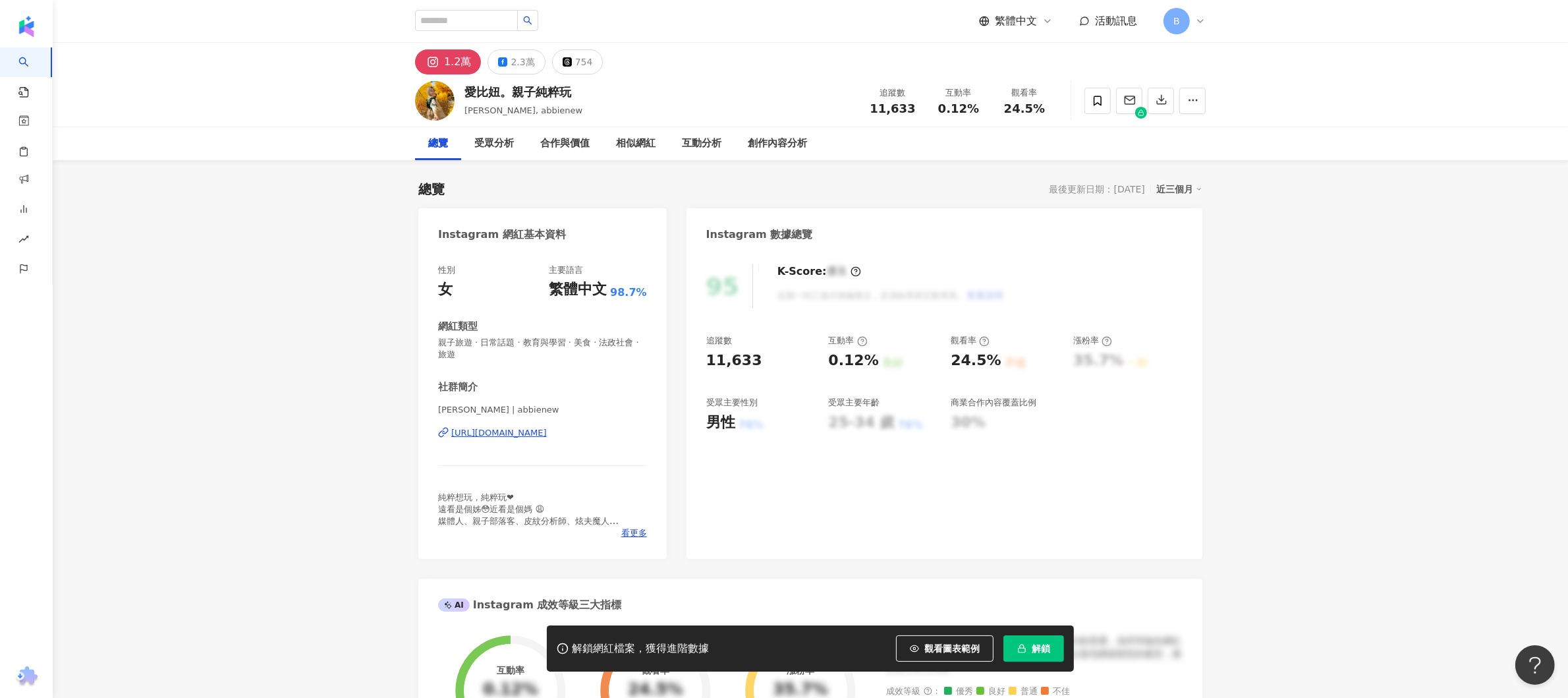
click at [547, 348] on div "[URL][DOMAIN_NAME]" at bounding box center [500, 433] width 96 height 12
click at [783, 106] on span at bounding box center [1097, 101] width 26 height 26
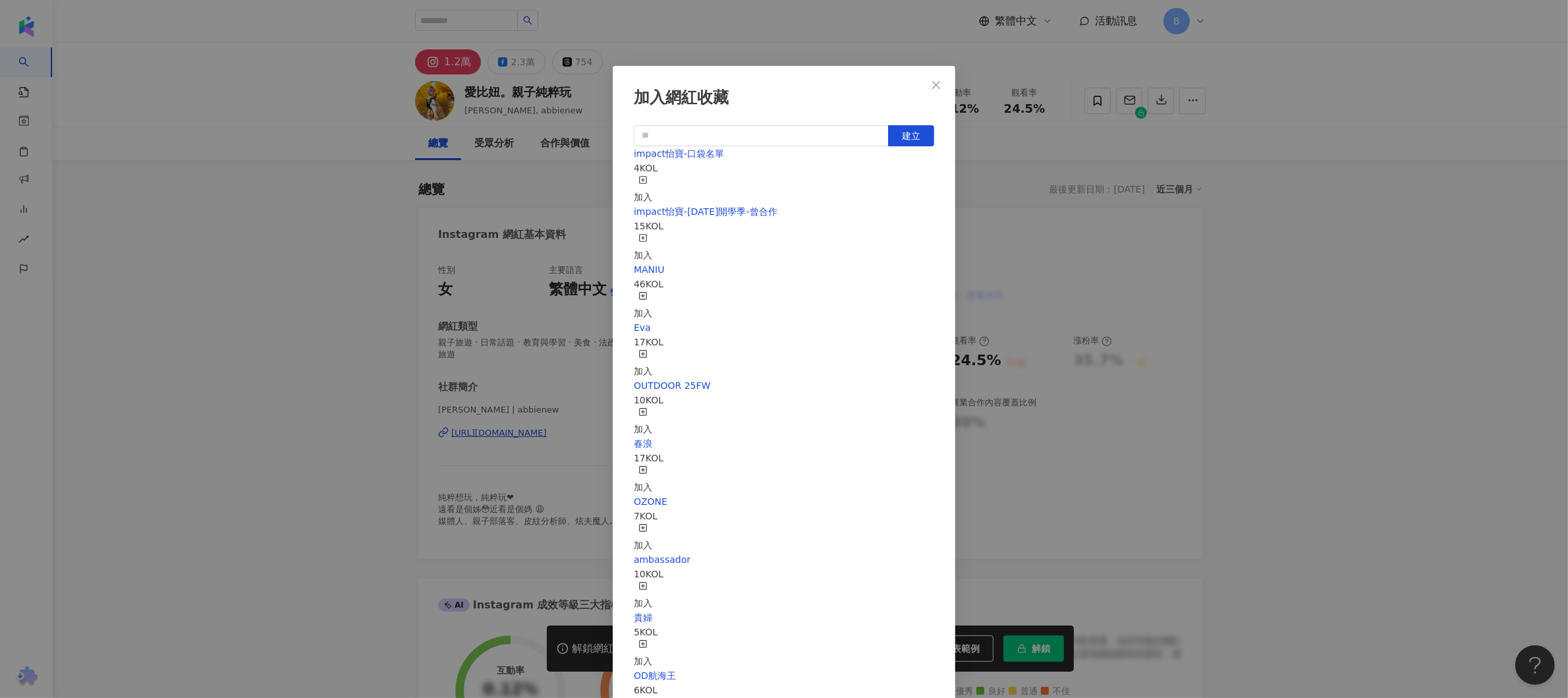
click at [783, 180] on div "impact怡寶-口袋名單 4 KOL 加入" at bounding box center [784, 175] width 301 height 58
click at [647, 179] on icon "button" at bounding box center [643, 179] width 9 height 9
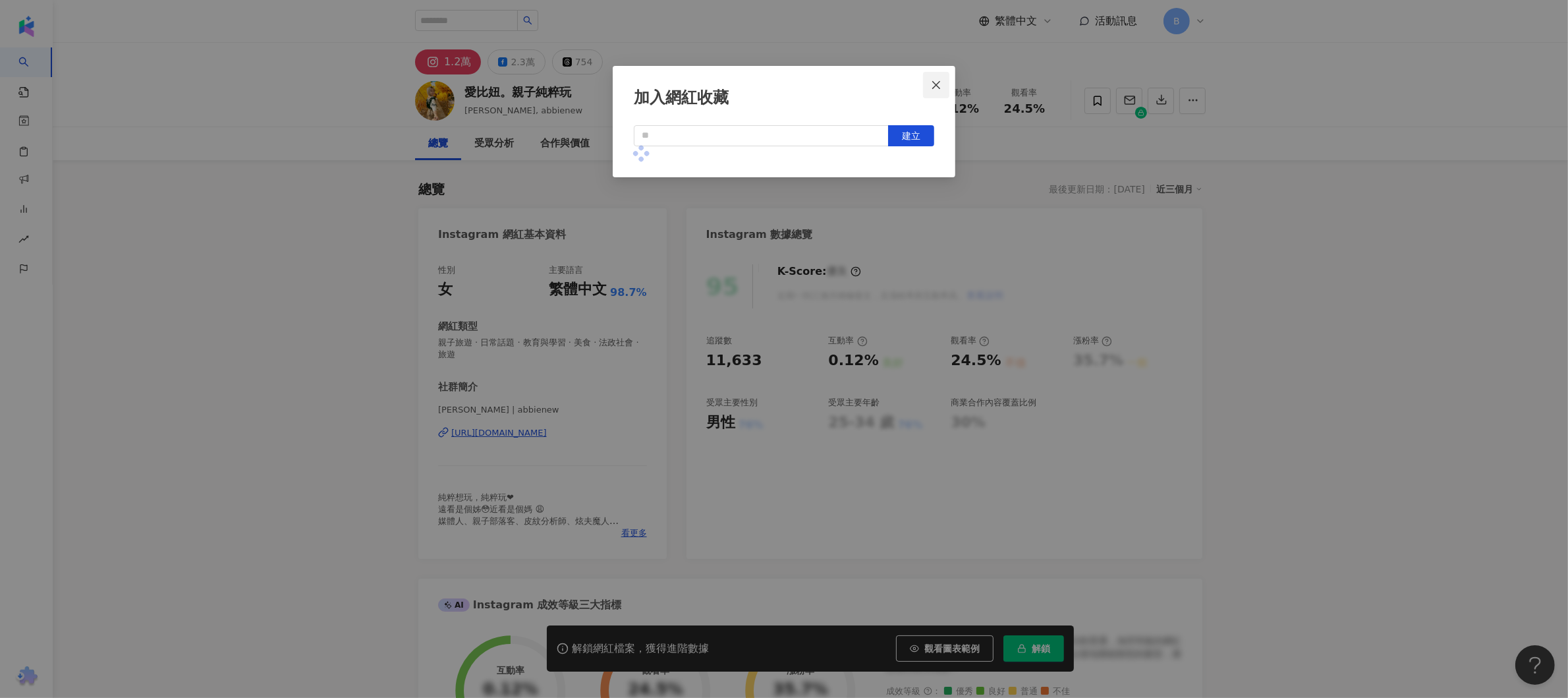
click at [783, 86] on icon "close" at bounding box center [936, 85] width 10 height 10
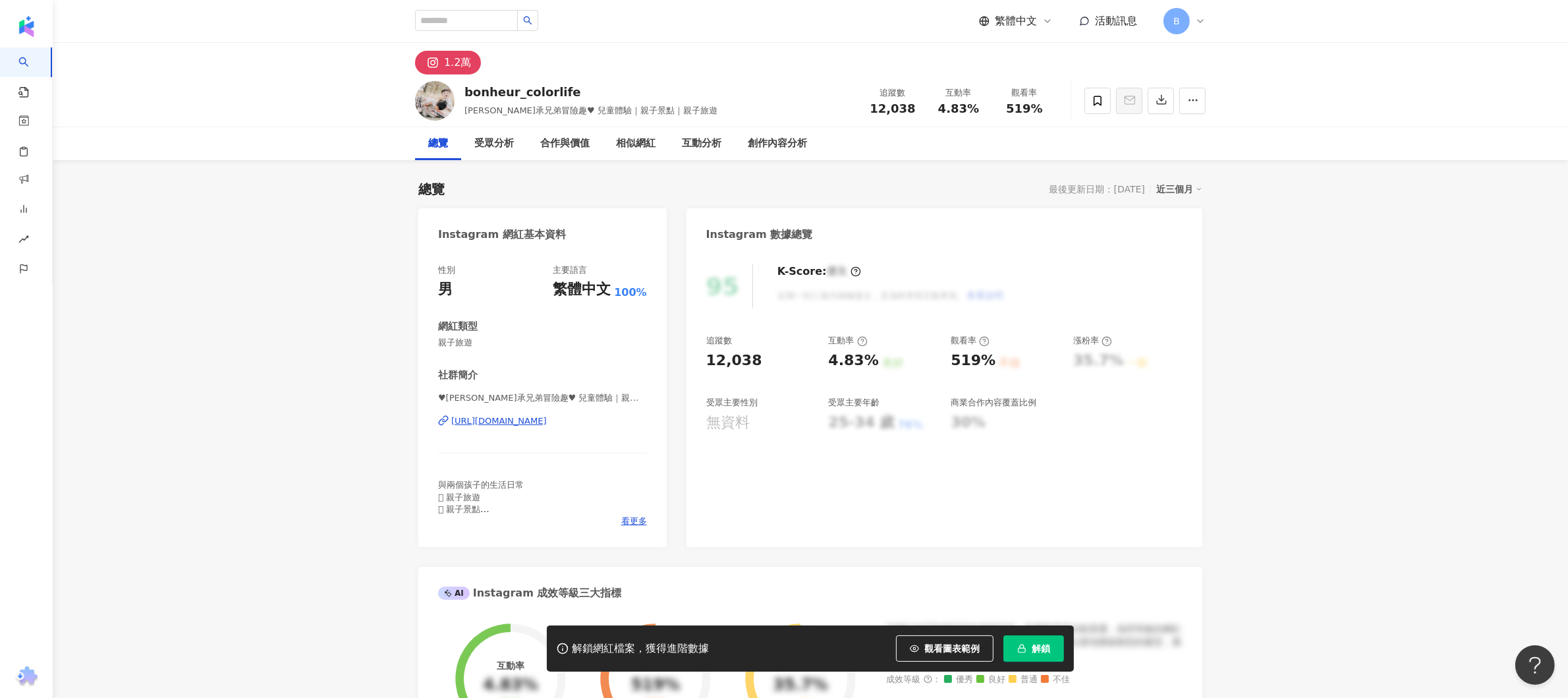
click at [547, 420] on div "[URL][DOMAIN_NAME]" at bounding box center [500, 421] width 96 height 12
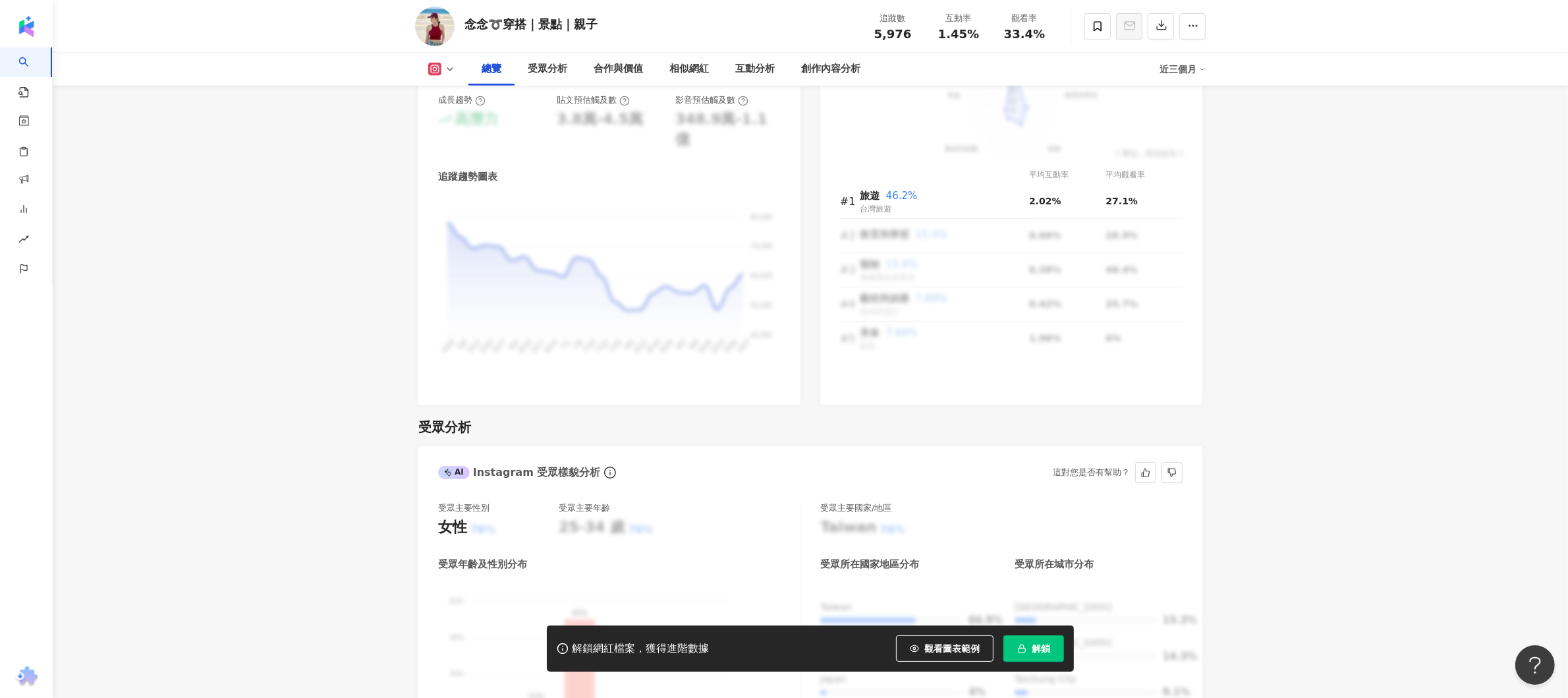
scroll to position [396, 0]
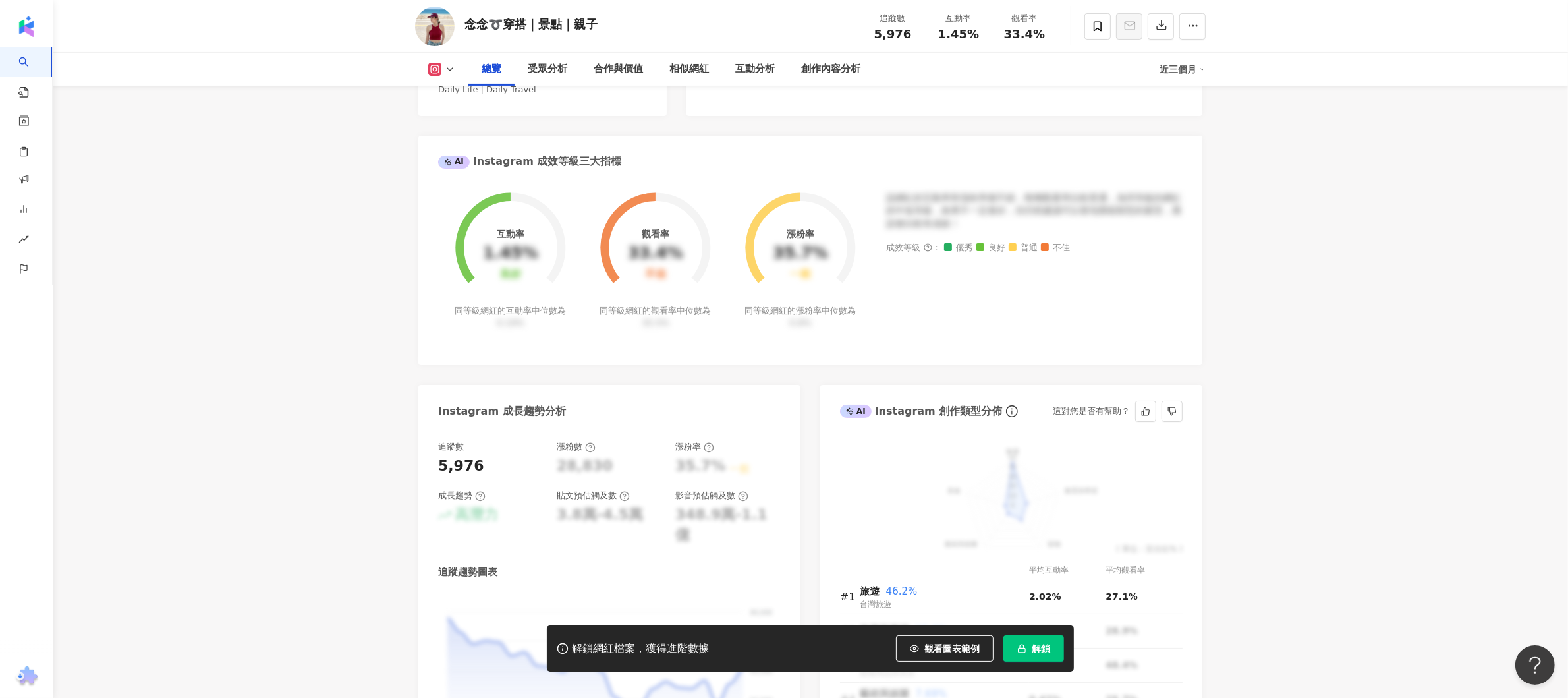
click at [547, 32] on div "https://www.instagram.com/iemma_yang/" at bounding box center [500, 26] width 96 height 12
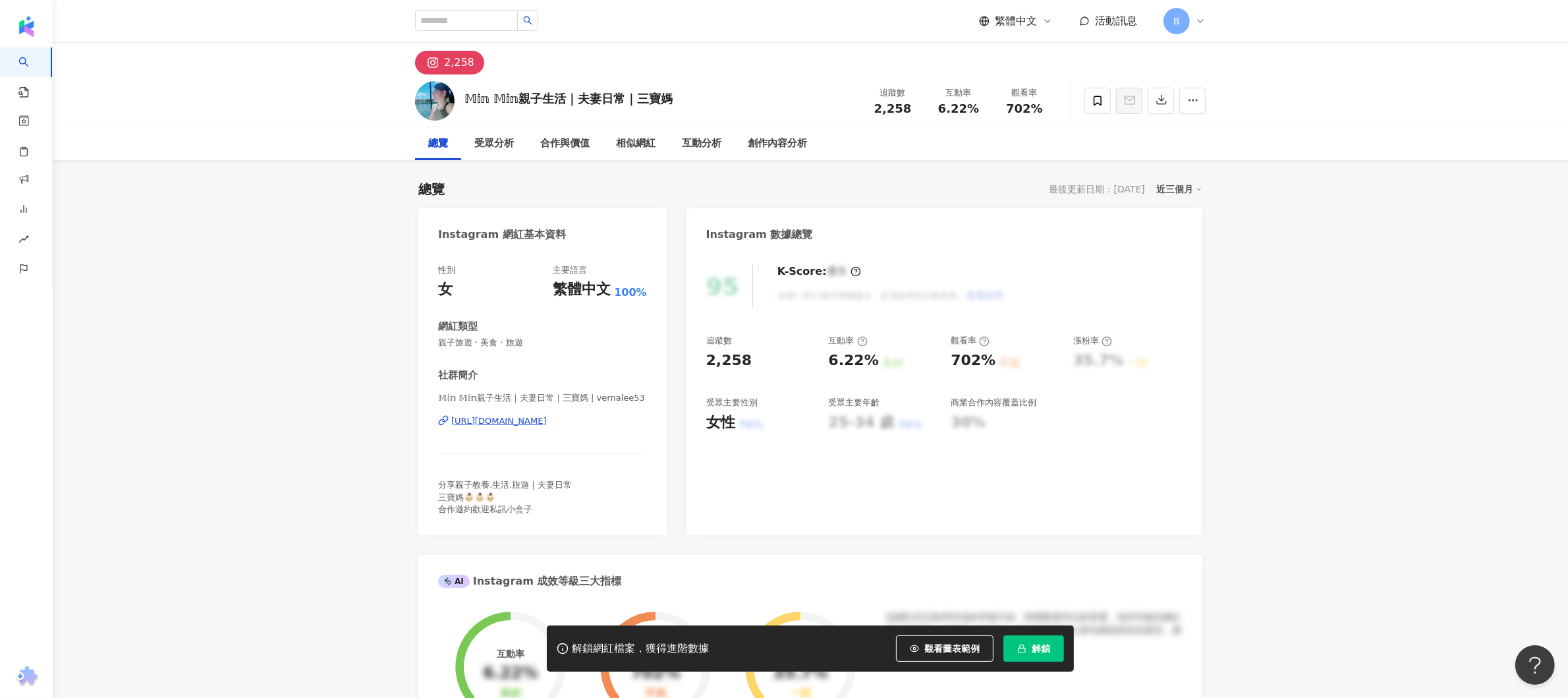
click at [529, 422] on div "https://www.instagram.com/vernalee53/" at bounding box center [500, 421] width 96 height 12
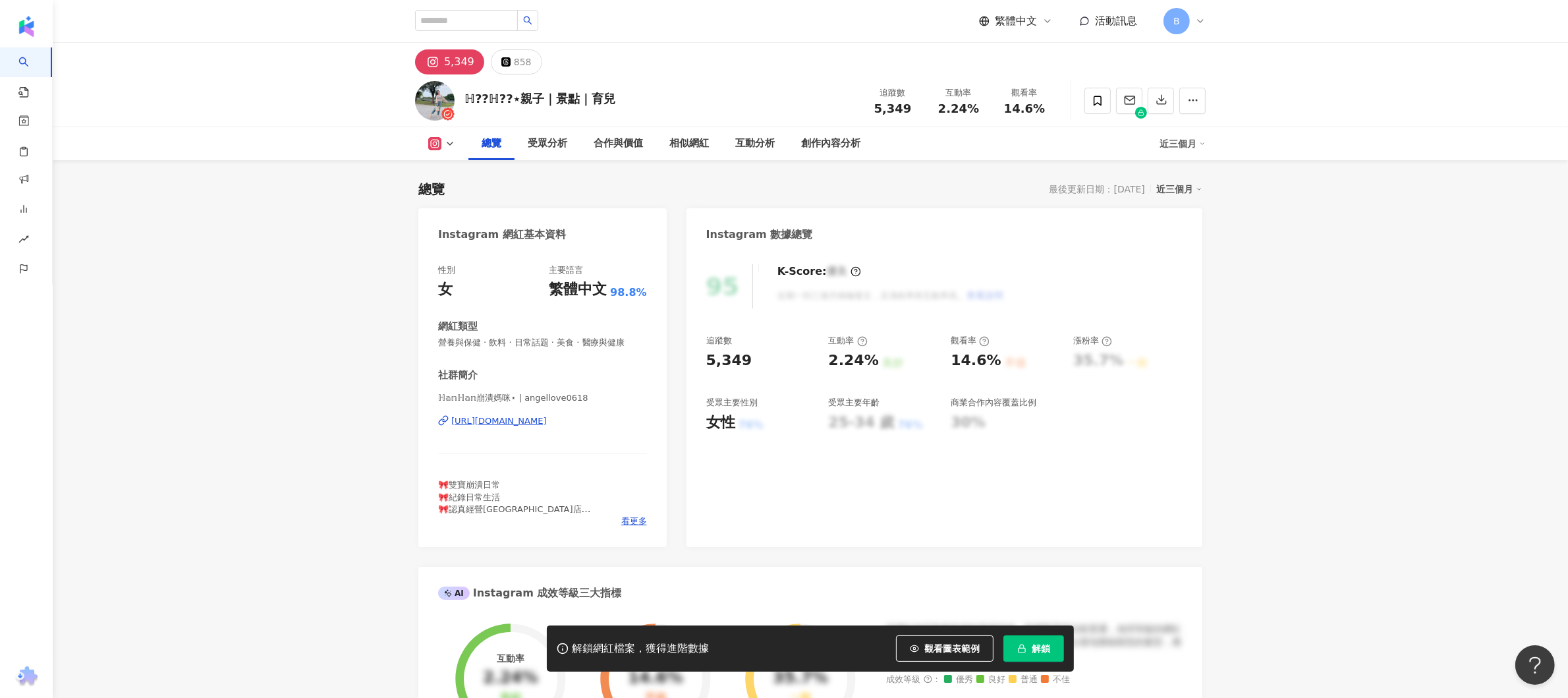
click at [547, 348] on div "https://www.instagram.com/angellove0618/" at bounding box center [500, 421] width 96 height 12
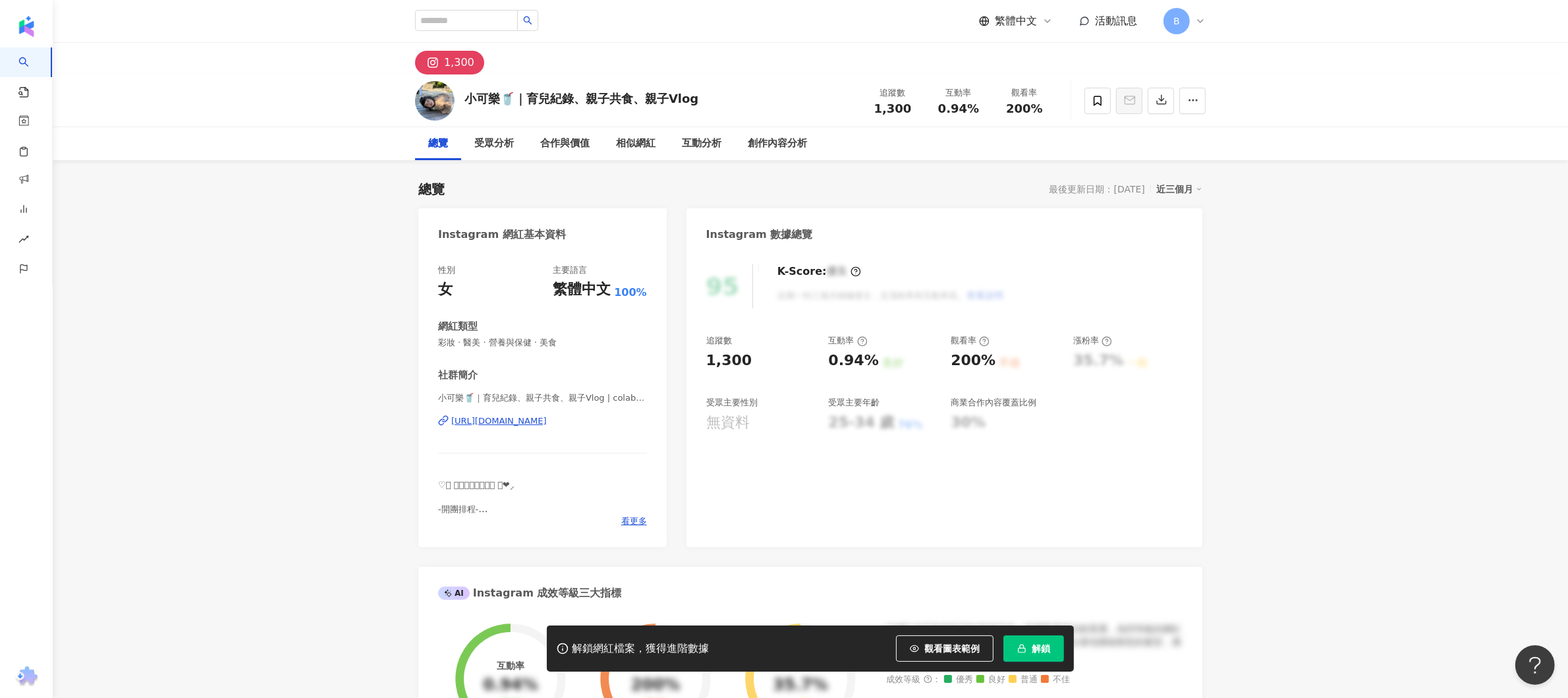
click at [547, 418] on div "[URL][DOMAIN_NAME]" at bounding box center [500, 421] width 96 height 12
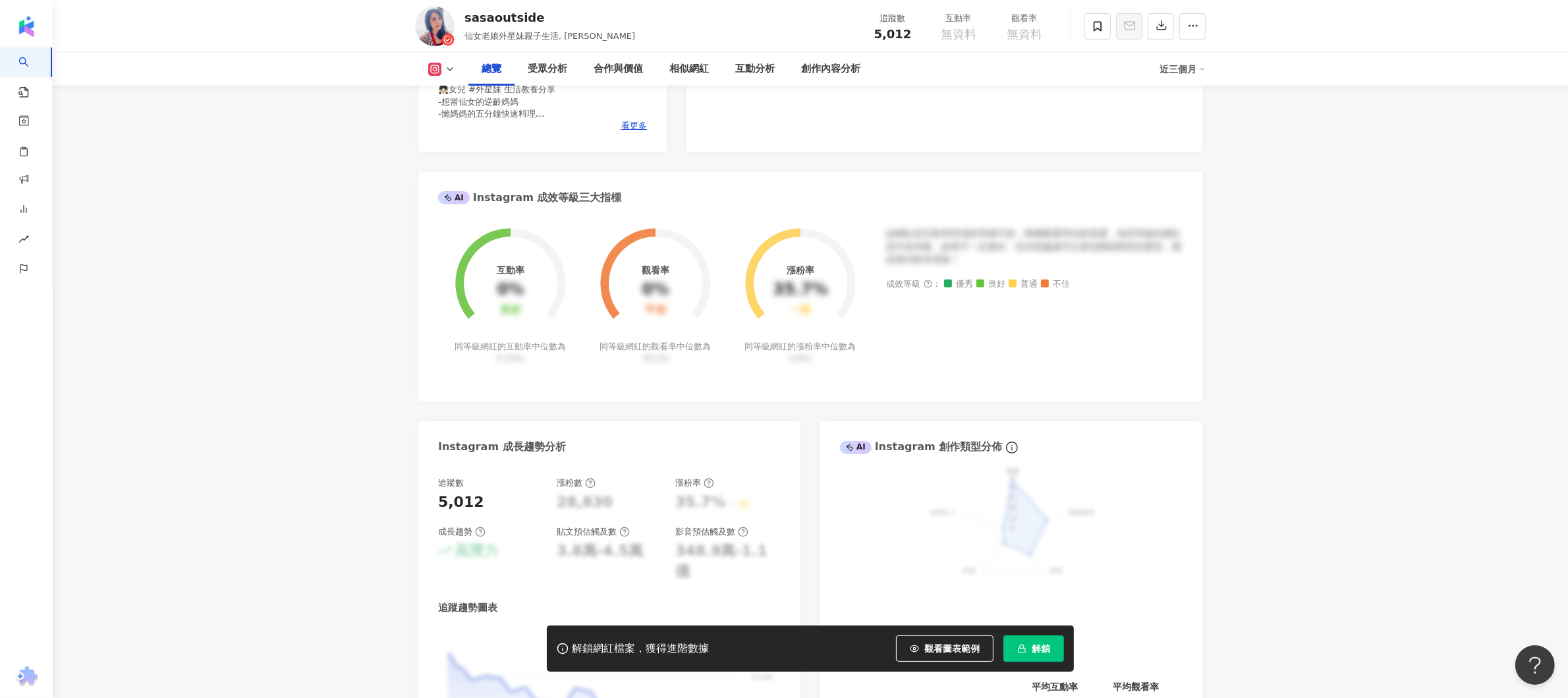
scroll to position [264, 0]
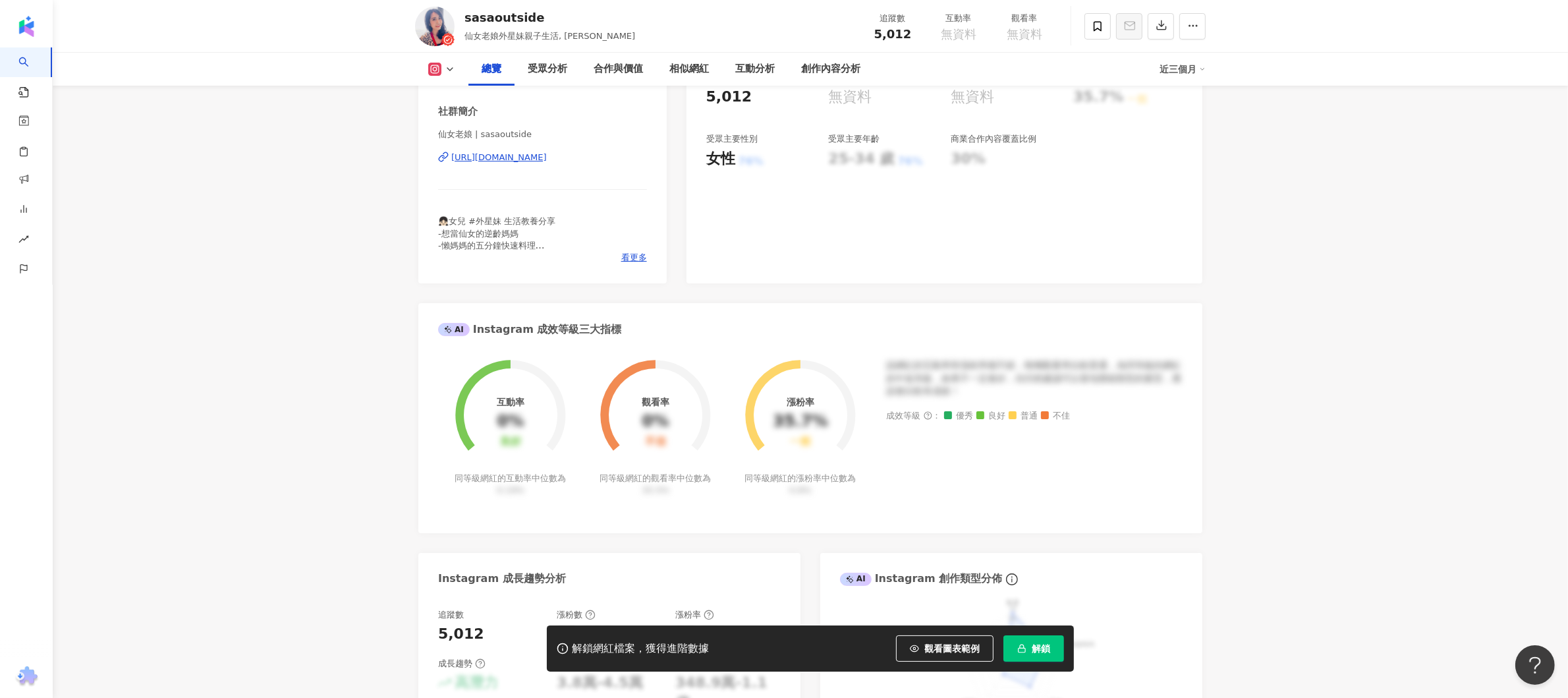
click at [547, 159] on div "[URL][DOMAIN_NAME]" at bounding box center [500, 157] width 96 height 12
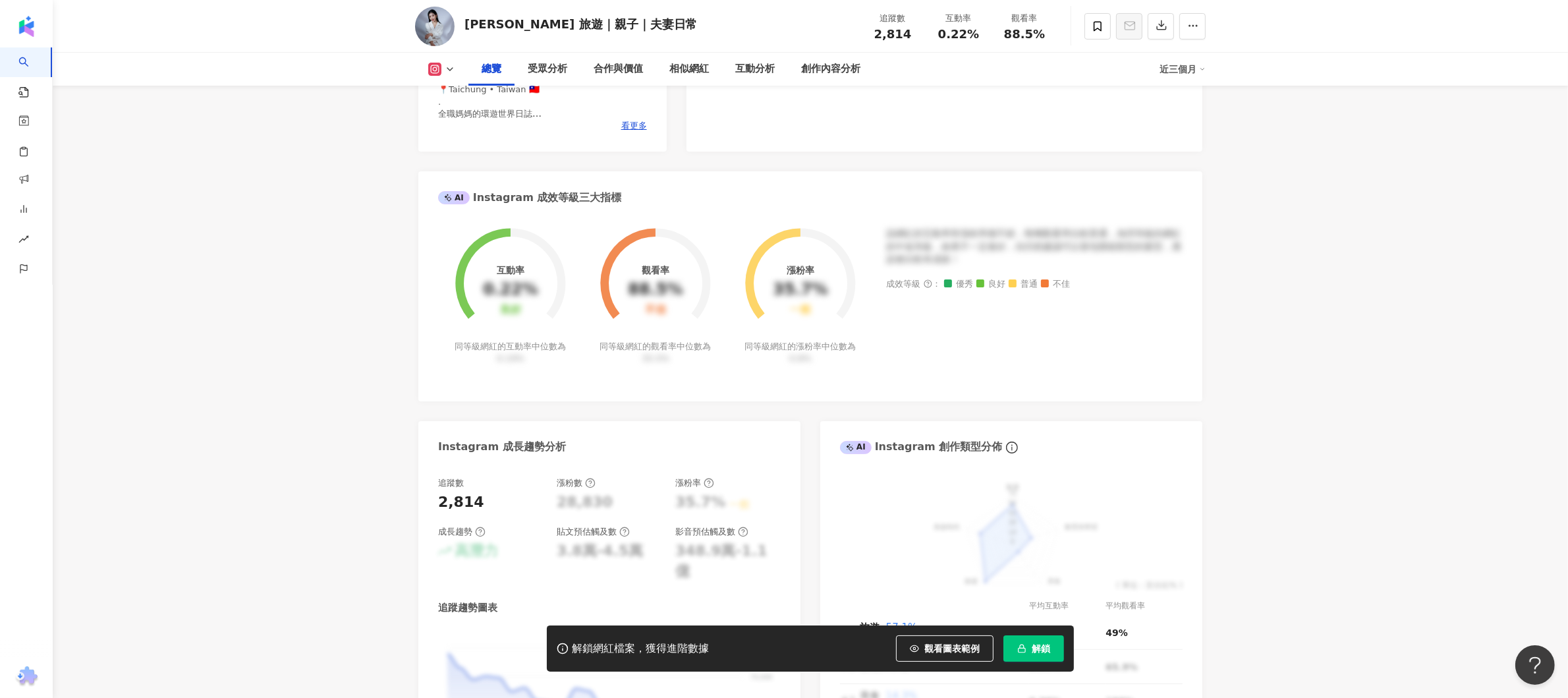
scroll to position [264, 0]
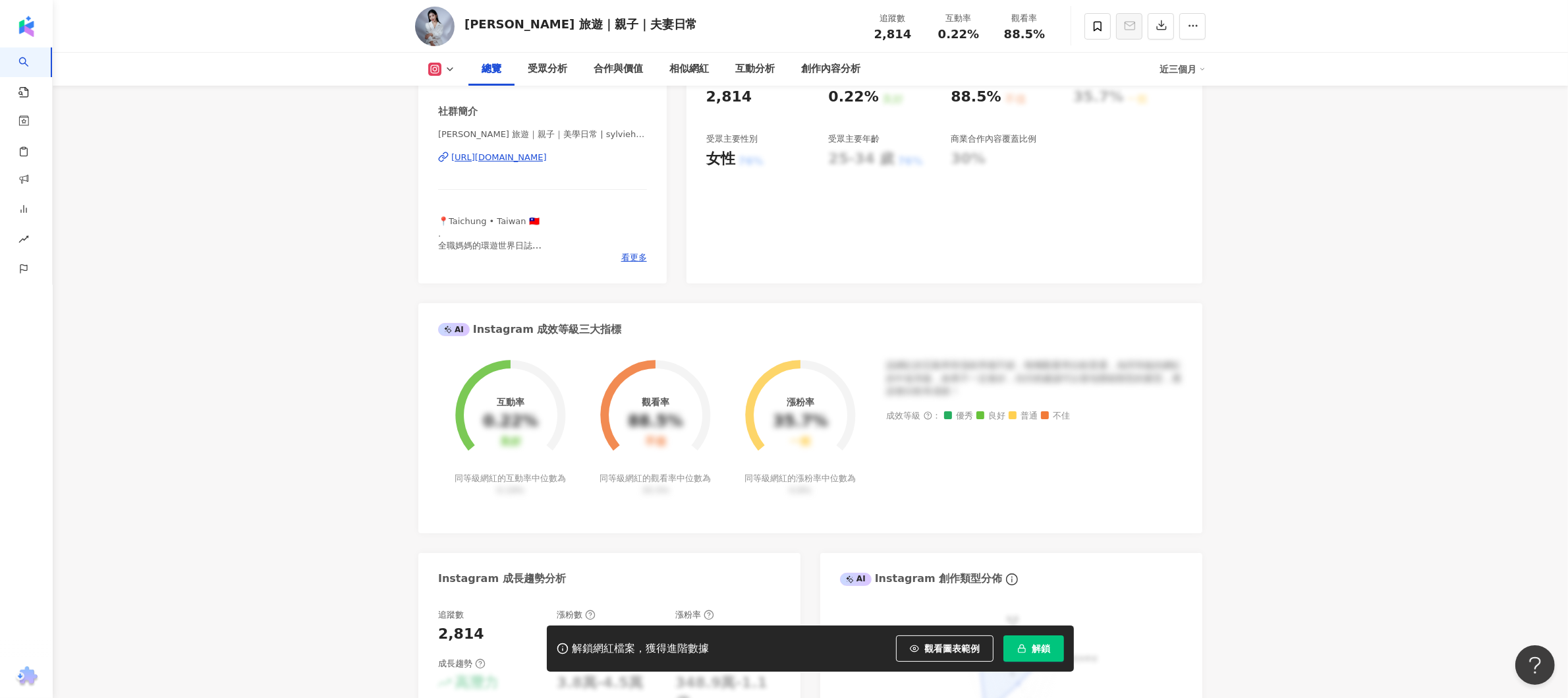
click at [547, 163] on div "https://www.instagram.com/sylviehostarstar/" at bounding box center [500, 157] width 96 height 12
